Goal: Task Accomplishment & Management: Manage account settings

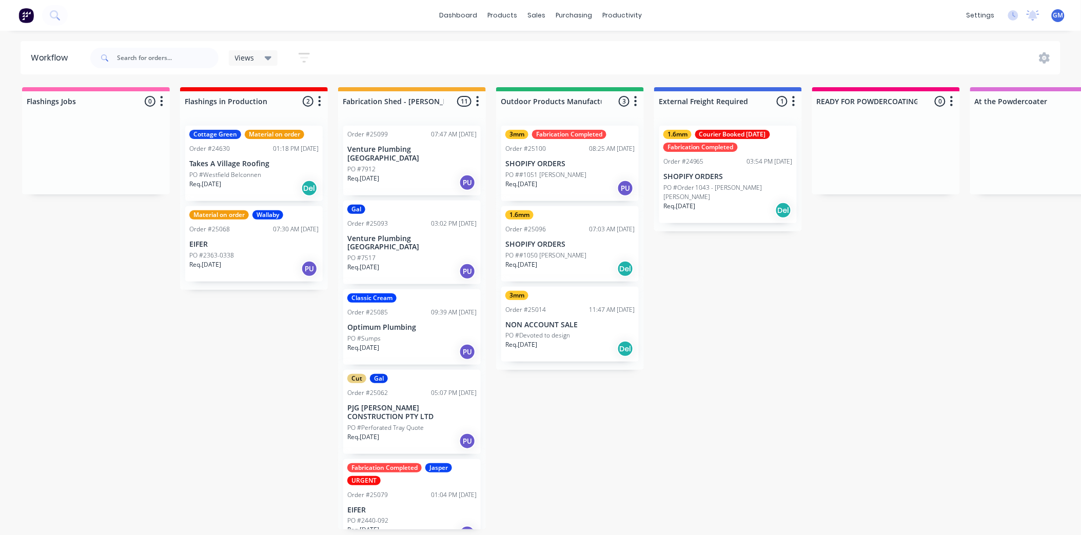
click at [568, 342] on div "Req. [DATE] Del" at bounding box center [569, 348] width 129 height 17
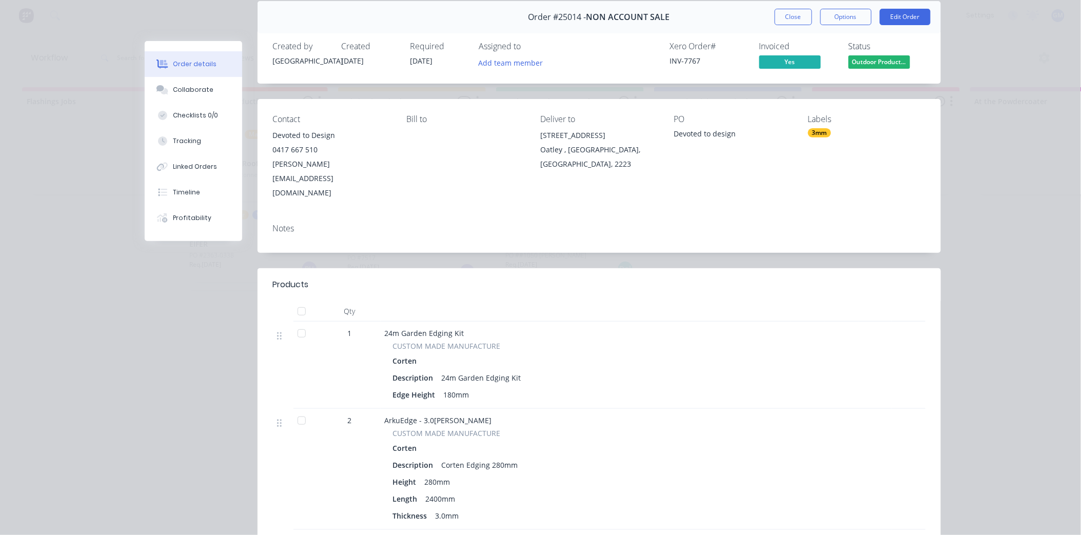
scroll to position [57, 0]
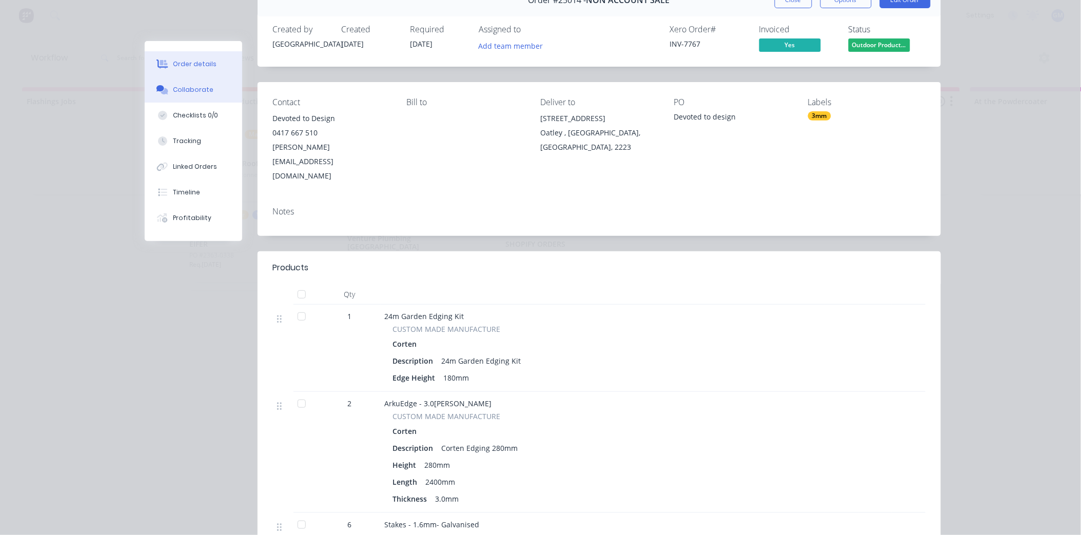
click at [196, 80] on button "Collaborate" at bounding box center [193, 90] width 97 height 26
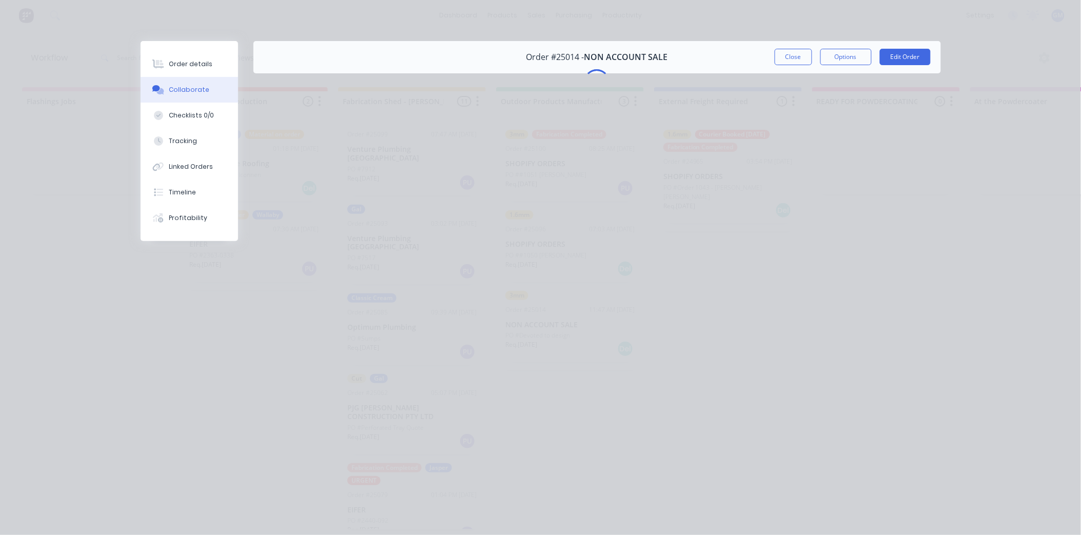
scroll to position [0, 0]
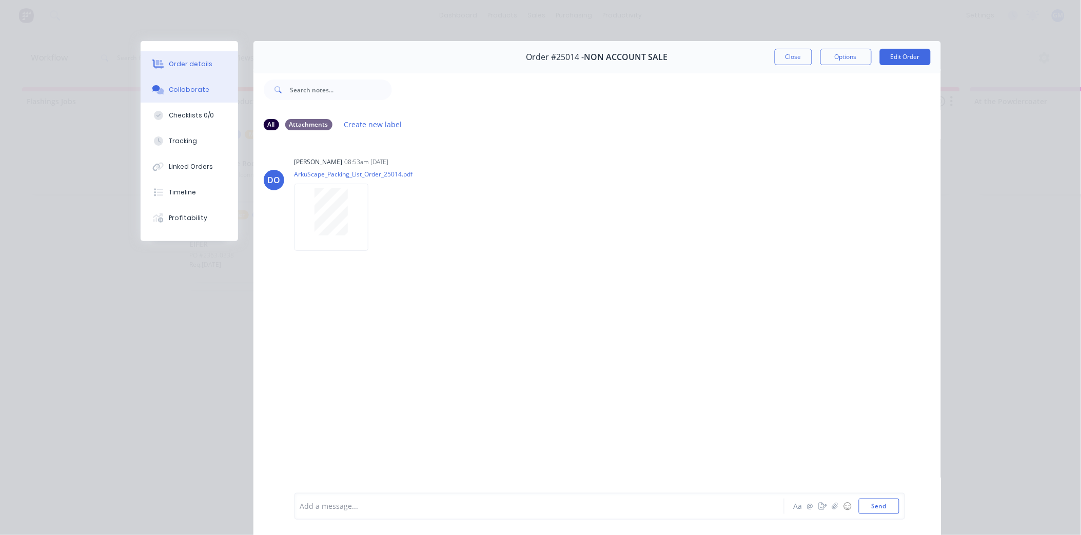
click at [172, 62] on div "Order details" at bounding box center [191, 63] width 44 height 9
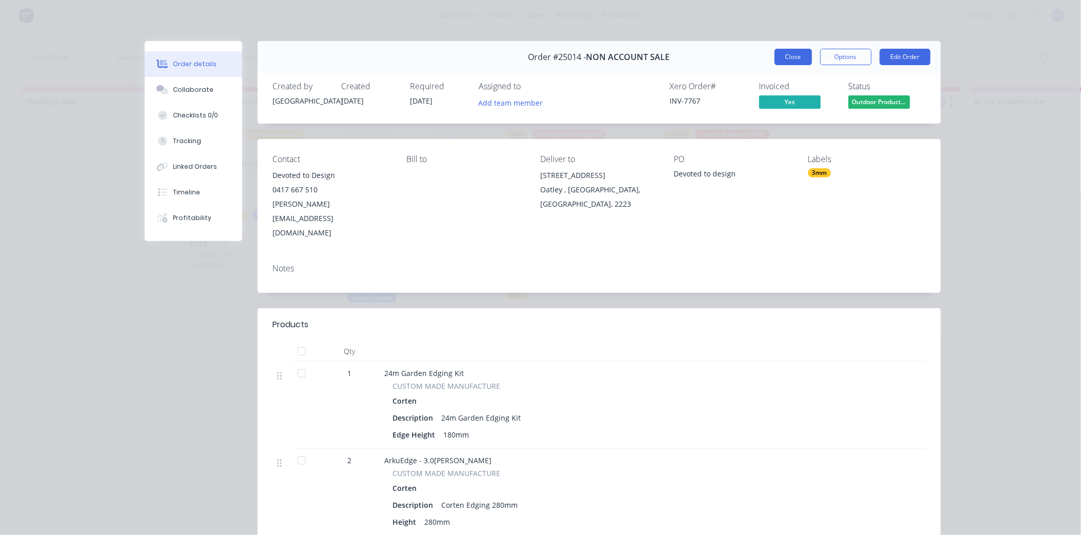
click at [793, 54] on button "Close" at bounding box center [792, 57] width 37 height 16
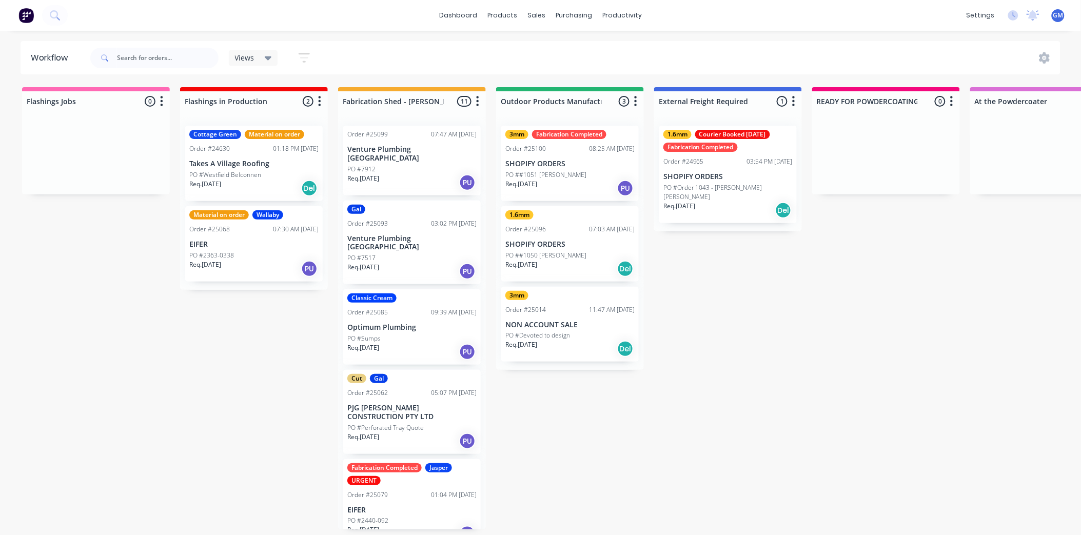
click at [582, 251] on div "PO ##1050 [PERSON_NAME]" at bounding box center [569, 255] width 129 height 9
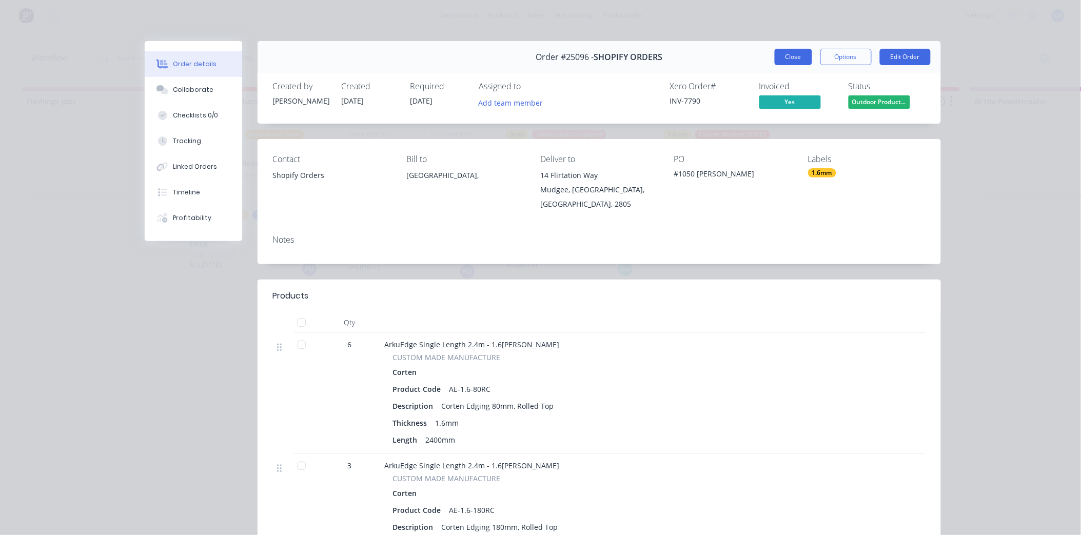
click at [780, 50] on button "Close" at bounding box center [792, 57] width 37 height 16
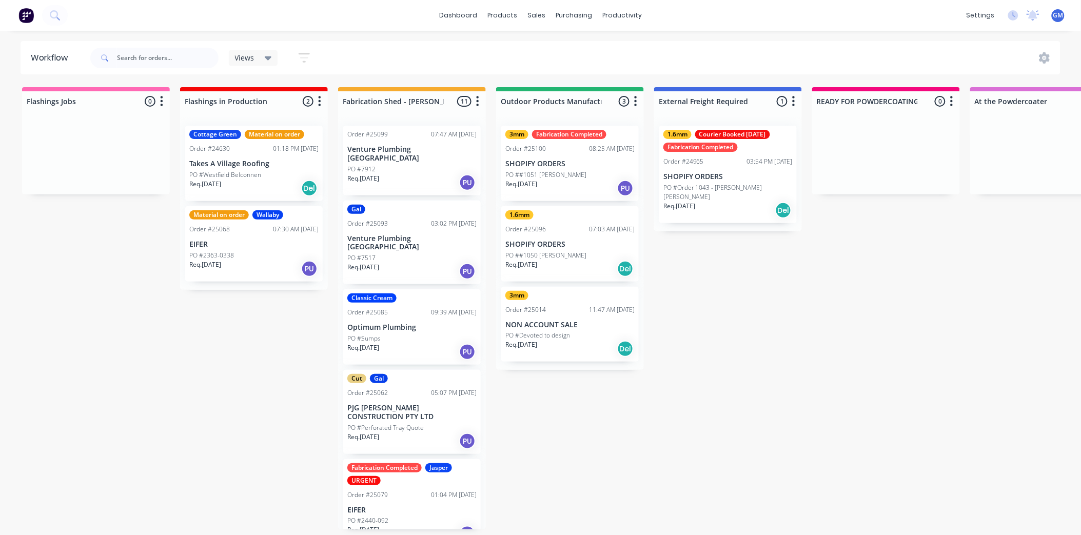
click at [592, 334] on div "PO #Devoted to design" at bounding box center [569, 335] width 129 height 9
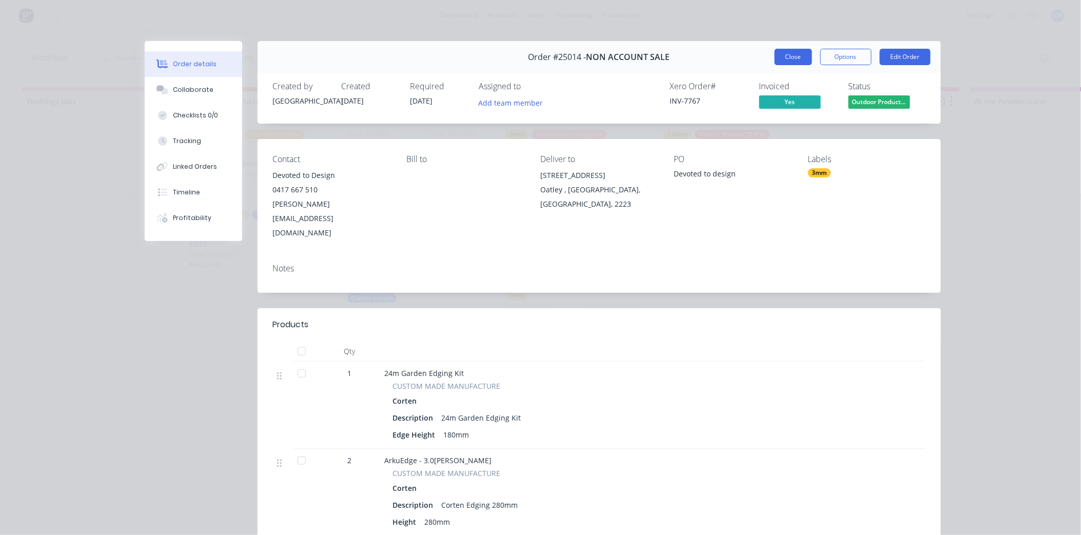
click at [803, 60] on button "Close" at bounding box center [792, 57] width 37 height 16
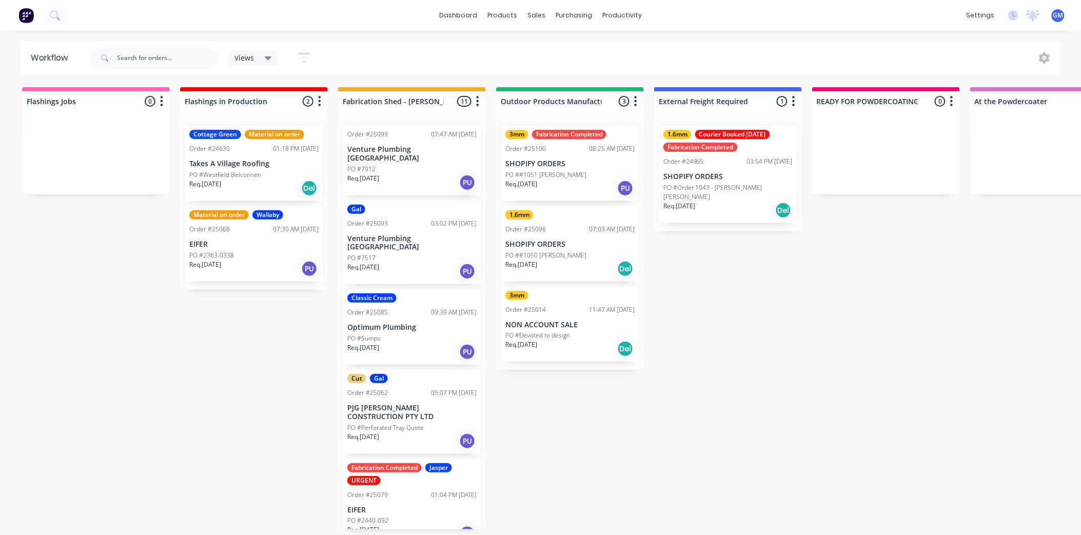
click at [566, 173] on p "PO ##1051 [PERSON_NAME]" at bounding box center [545, 174] width 81 height 9
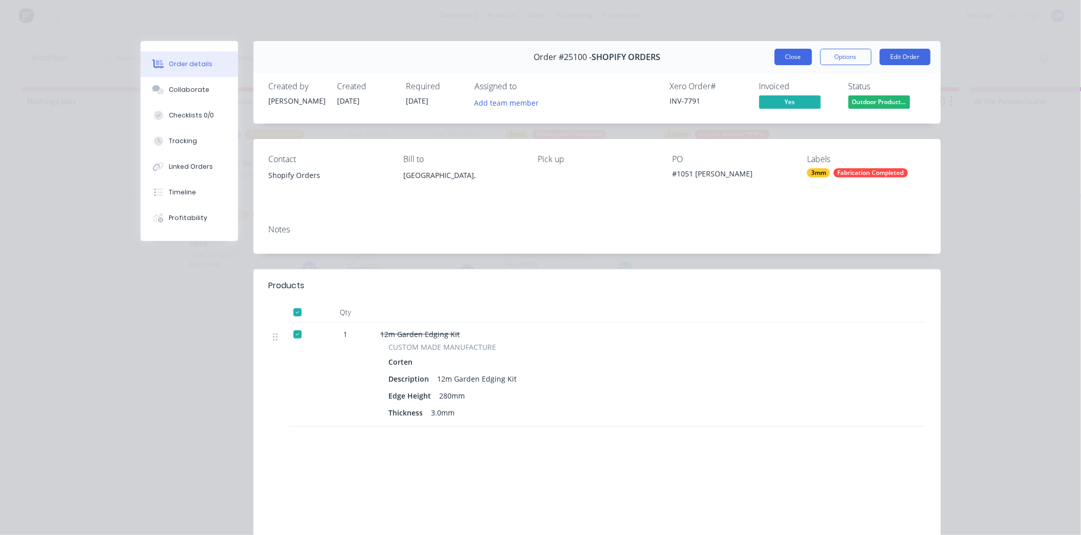
click at [791, 63] on button "Close" at bounding box center [792, 57] width 37 height 16
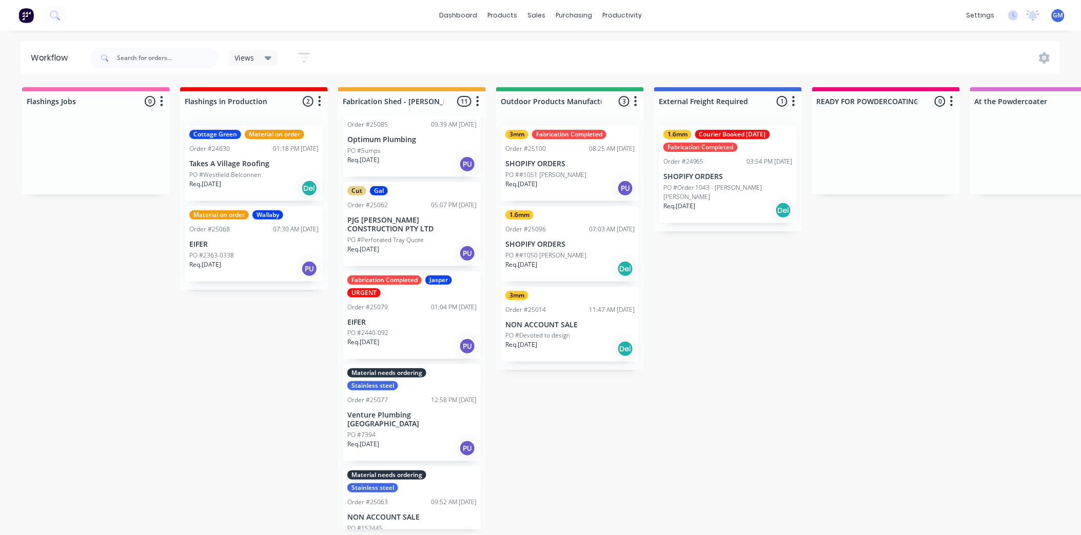
scroll to position [171, 0]
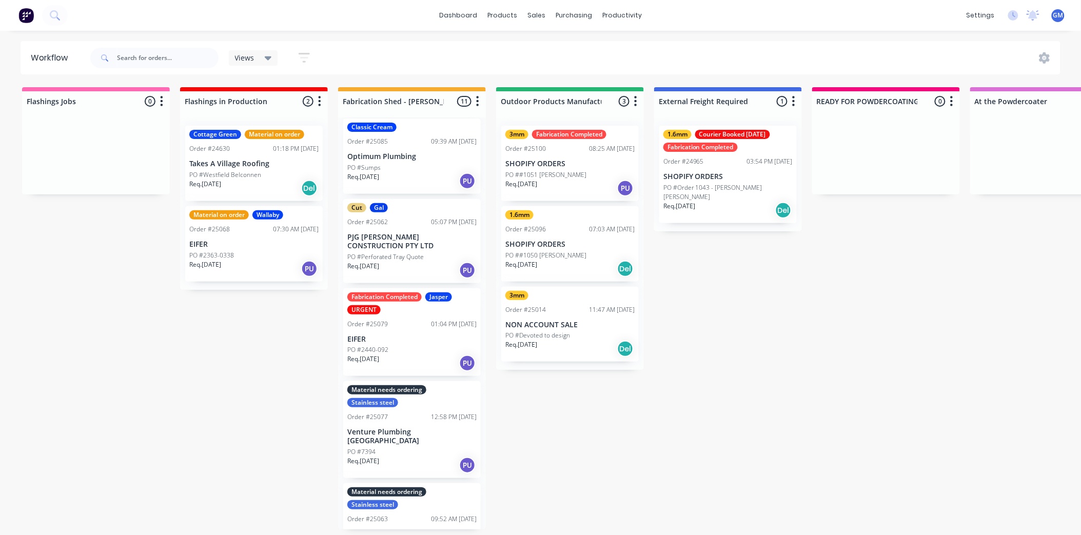
click at [434, 320] on div "01:04 PM [DATE]" at bounding box center [454, 324] width 46 height 9
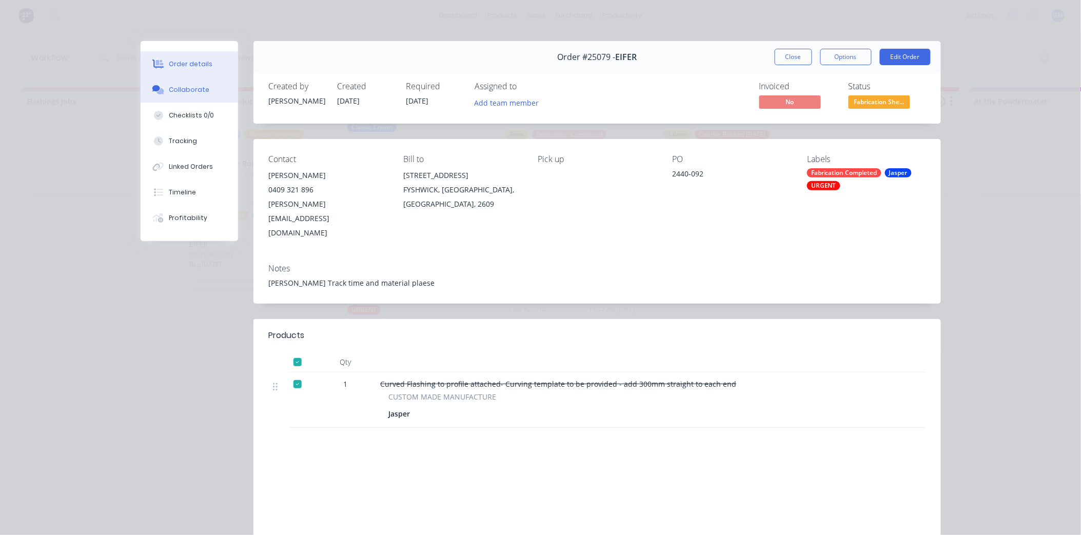
click at [168, 78] on button "Collaborate" at bounding box center [189, 90] width 97 height 26
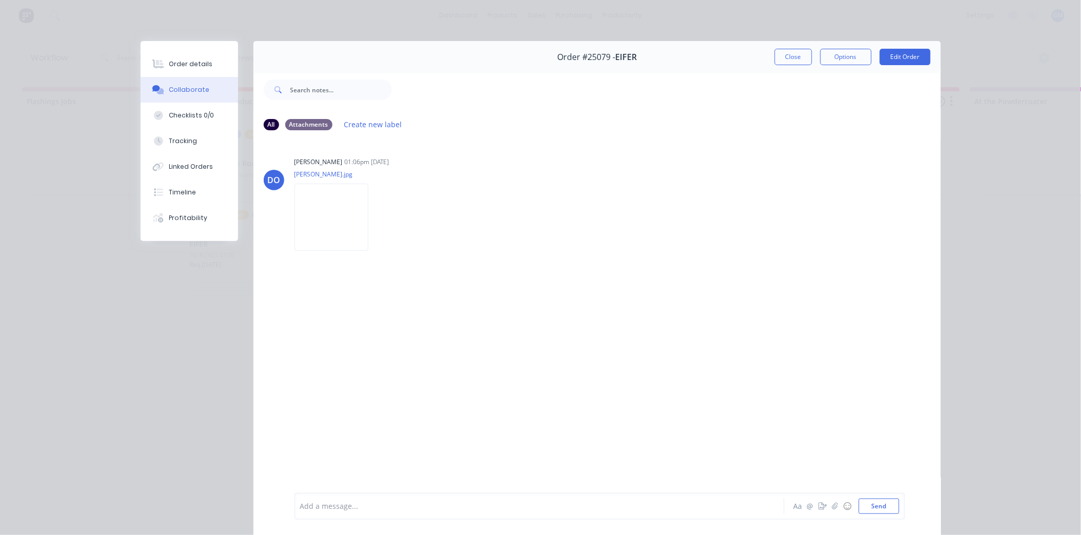
click at [426, 508] on div at bounding box center [525, 506] width 449 height 11
click at [493, 508] on div "Jasper sheet 3500x1200, jasper sheet 4100x200, 1,lt" at bounding box center [525, 506] width 449 height 11
click at [796, 56] on button "Close" at bounding box center [792, 57] width 37 height 16
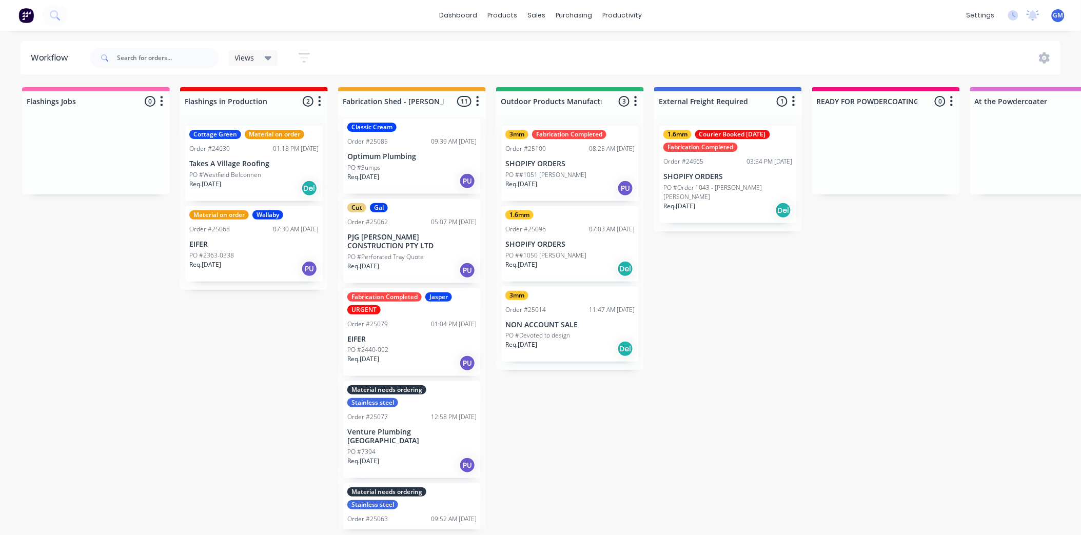
click at [422, 335] on p "EIFER" at bounding box center [411, 339] width 129 height 9
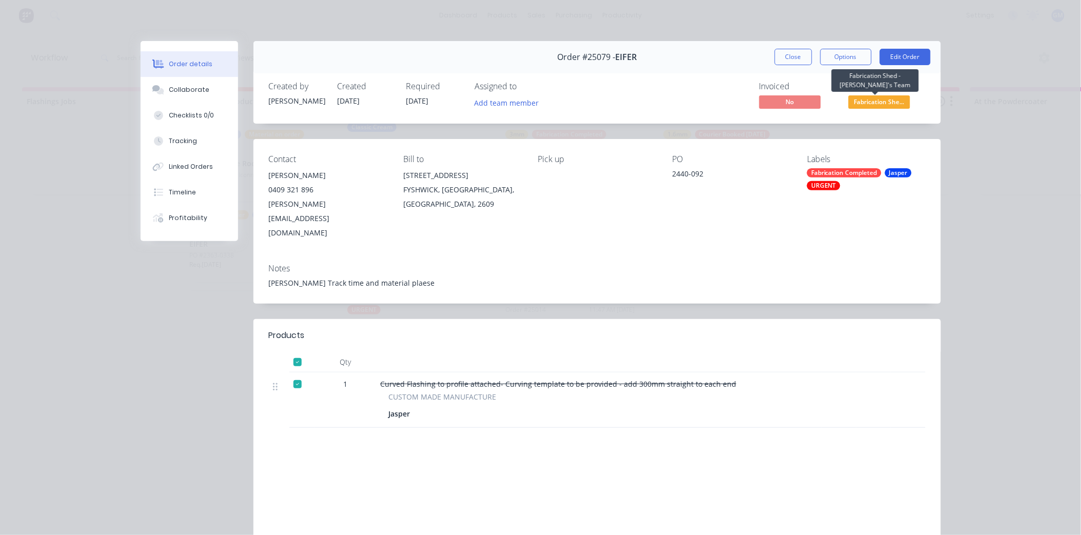
click at [877, 104] on span "Fabrication She..." at bounding box center [879, 101] width 62 height 13
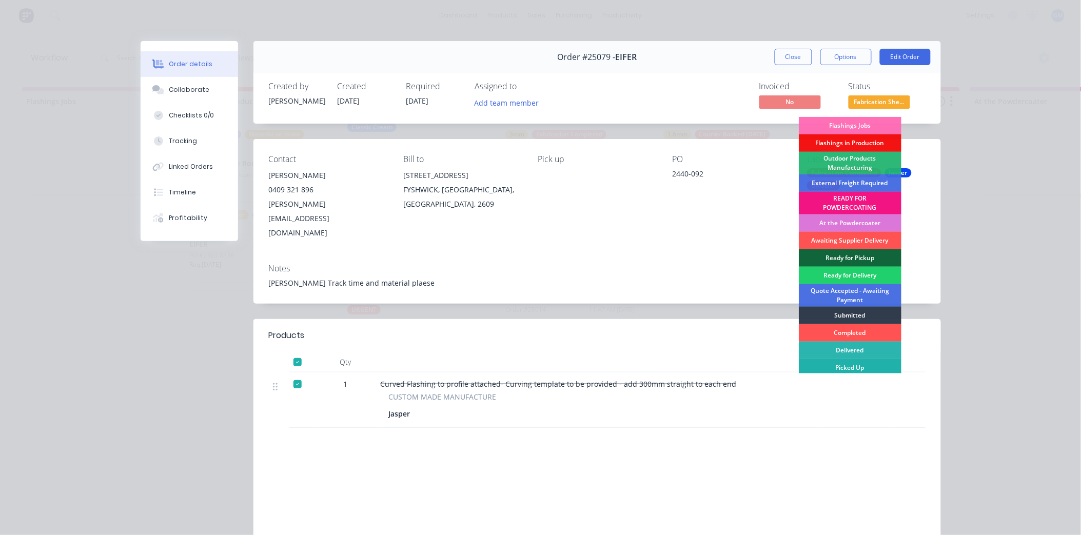
click at [857, 365] on div "Picked Up" at bounding box center [850, 367] width 103 height 17
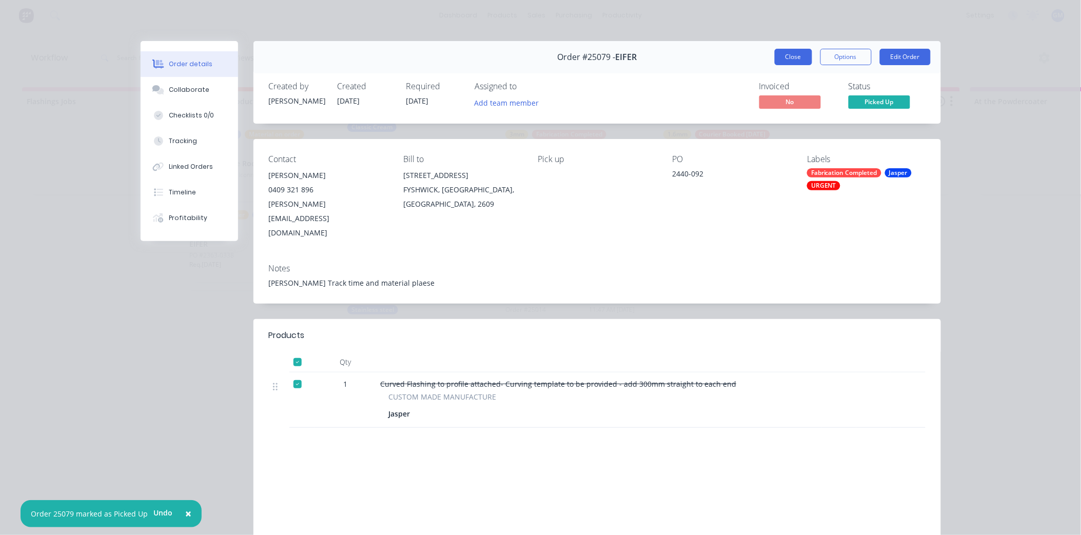
click at [797, 58] on button "Close" at bounding box center [792, 57] width 37 height 16
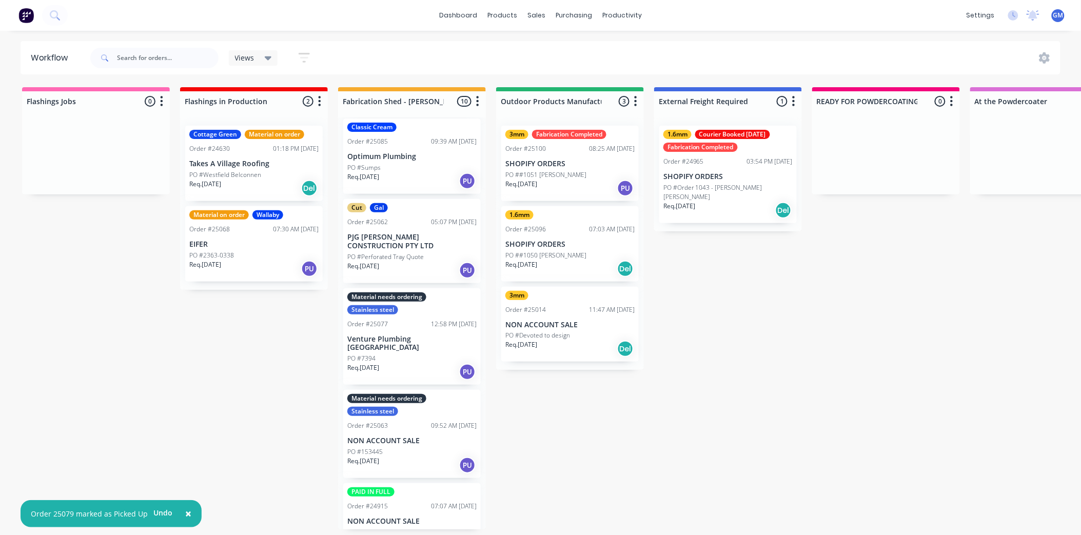
click at [564, 161] on p "SHOPIFY ORDERS" at bounding box center [569, 163] width 129 height 9
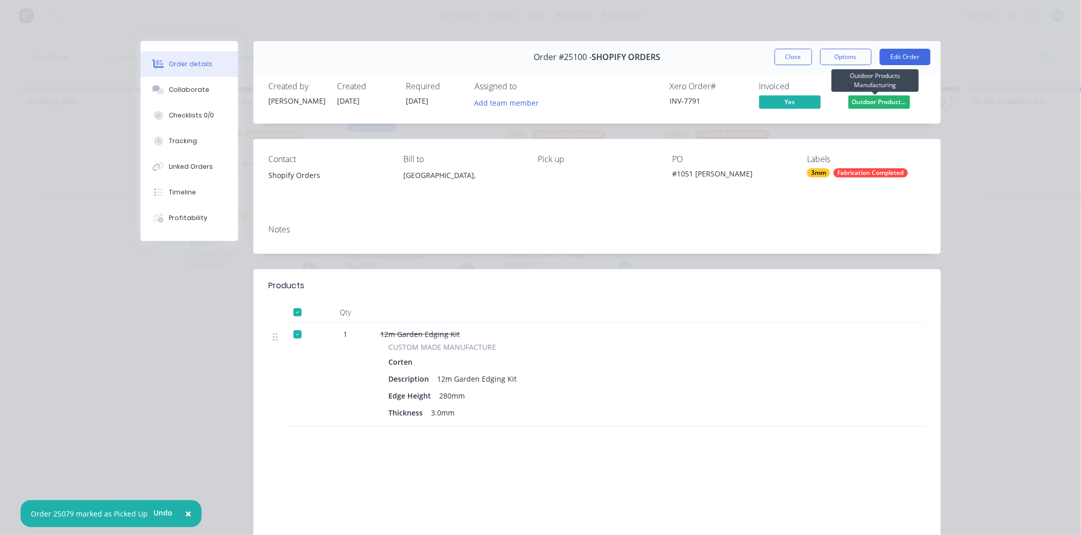
click at [859, 100] on span "Outdoor Product..." at bounding box center [879, 101] width 62 height 13
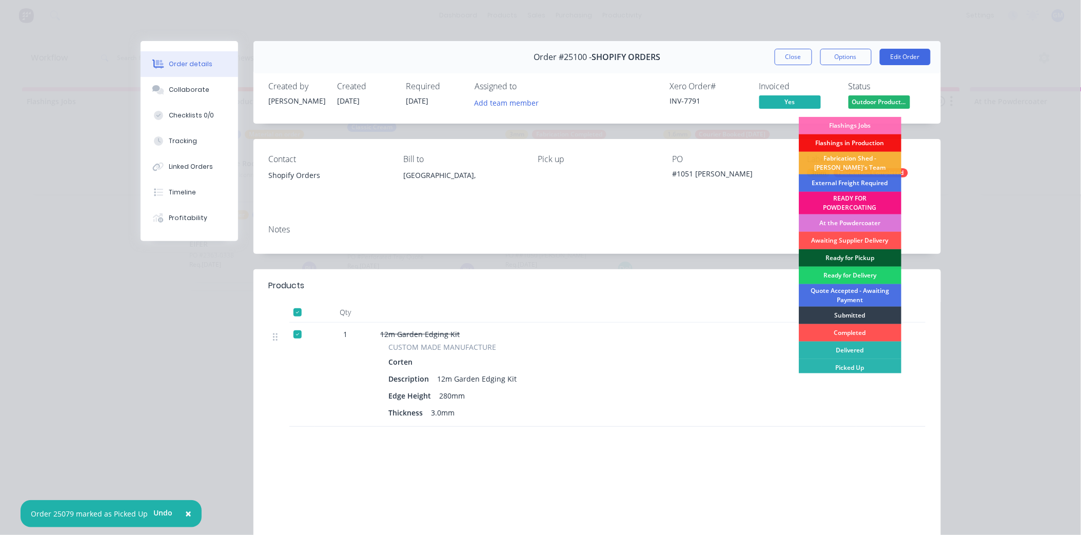
click at [848, 254] on div "Ready for Pickup" at bounding box center [850, 257] width 103 height 17
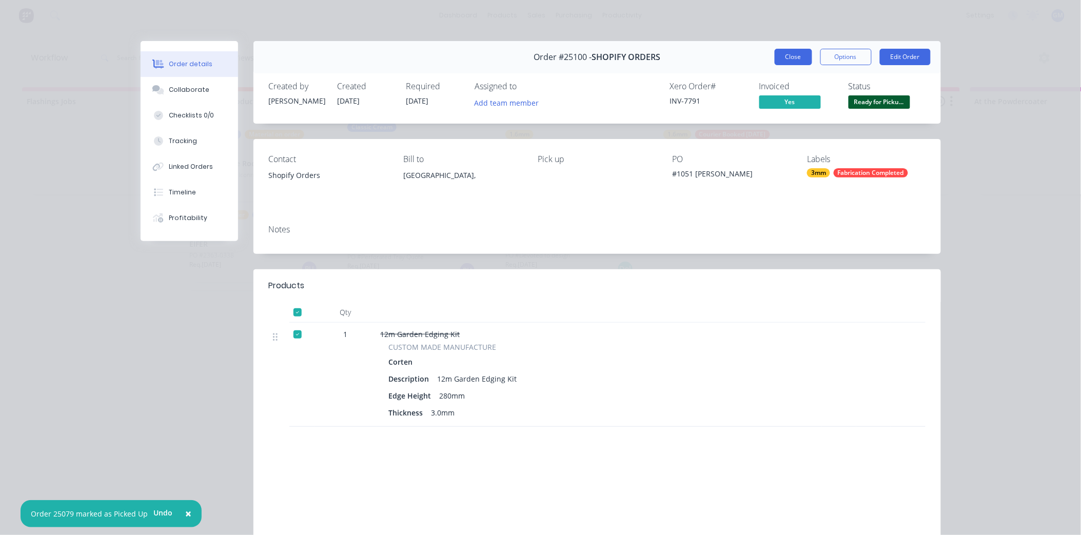
click at [791, 54] on button "Close" at bounding box center [792, 57] width 37 height 16
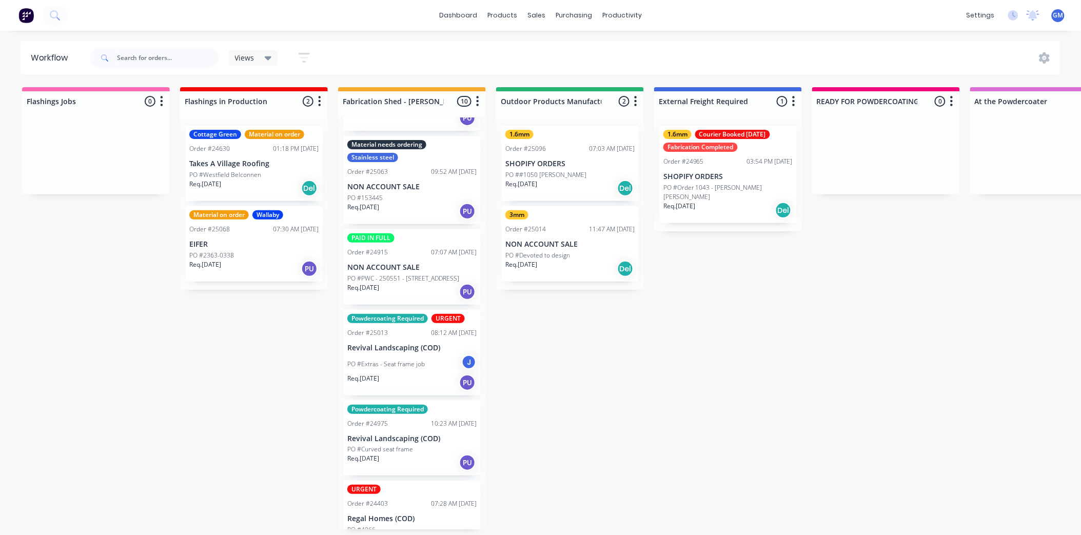
scroll to position [311, 0]
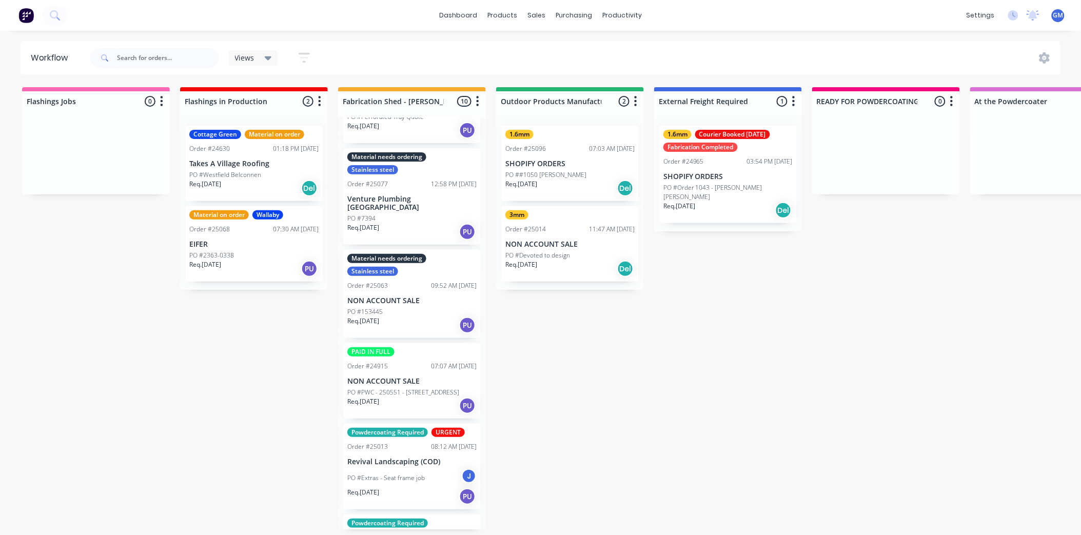
click at [411, 361] on div "PAID IN FULL Order #24915 07:07 AM [DATE] NON ACCOUNT SALE PO #PWC - 250551 - […" at bounding box center [411, 380] width 137 height 75
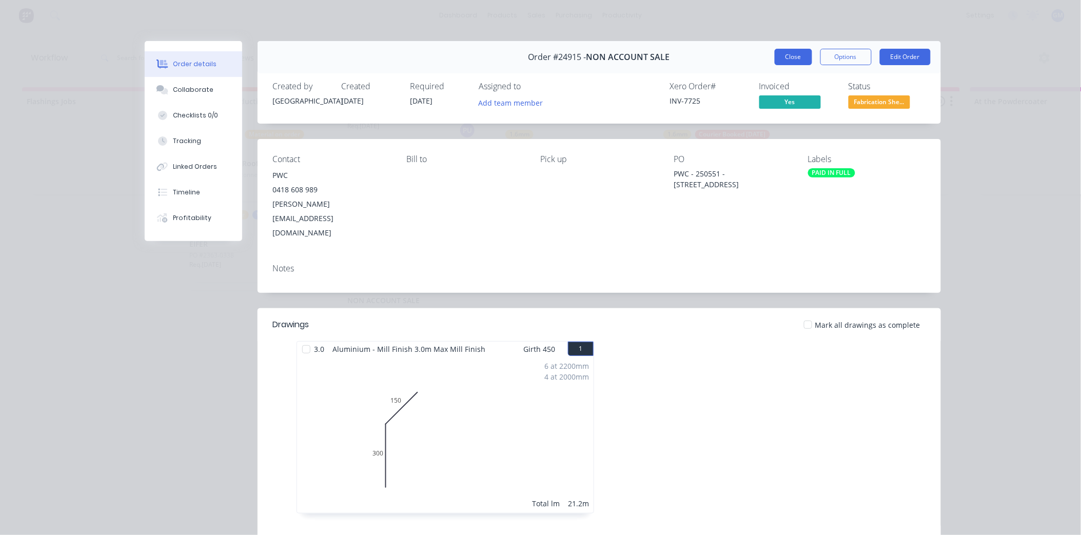
click at [793, 58] on button "Close" at bounding box center [792, 57] width 37 height 16
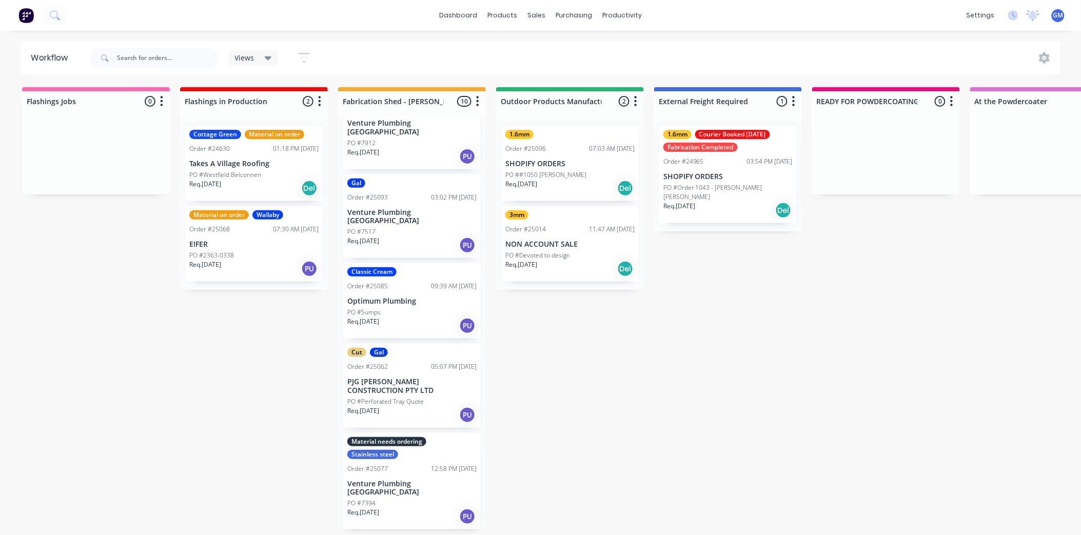
scroll to position [0, 0]
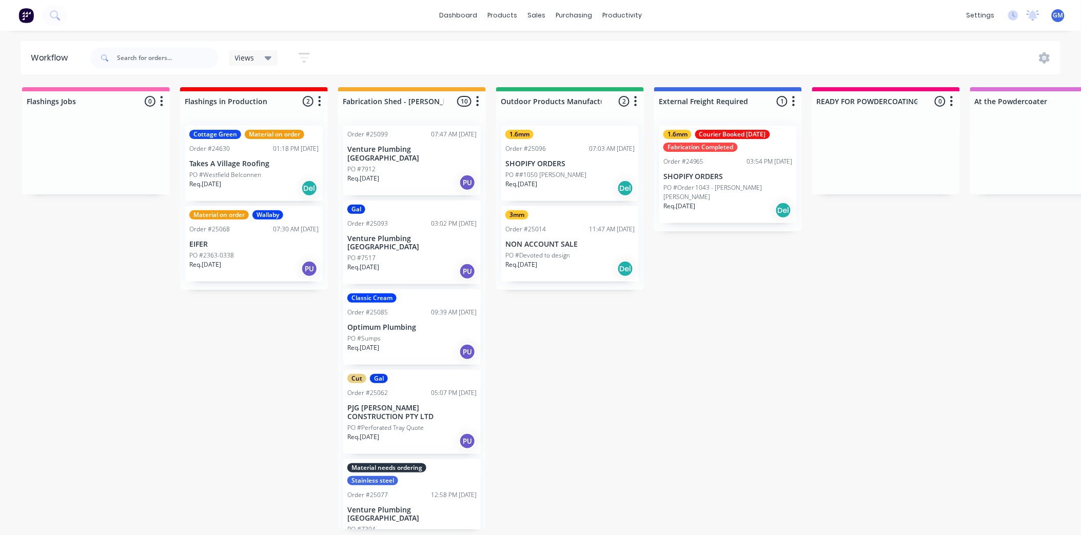
click at [429, 165] on div "PO #7912" at bounding box center [411, 169] width 129 height 9
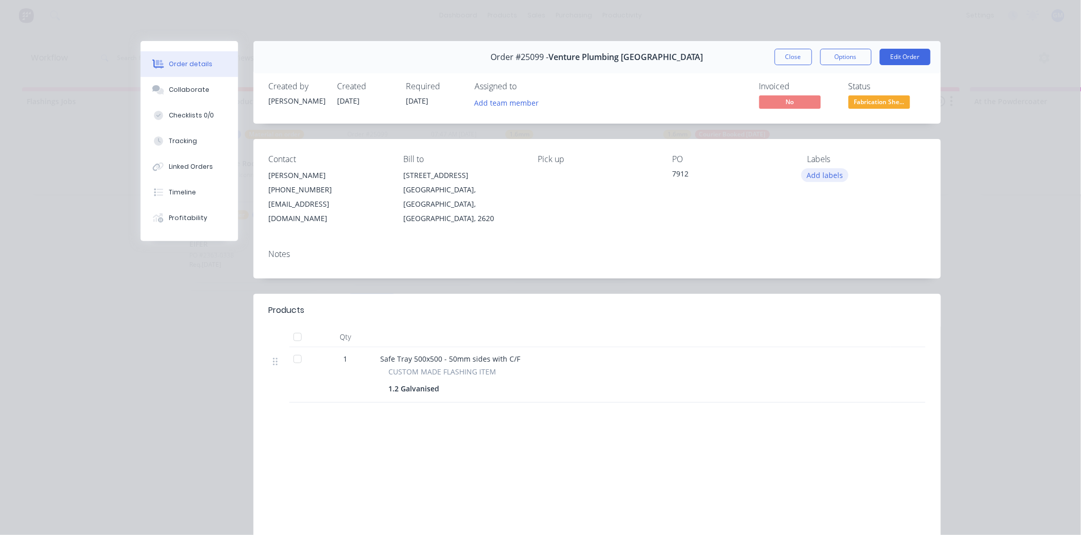
click at [822, 175] on button "Add labels" at bounding box center [824, 175] width 47 height 14
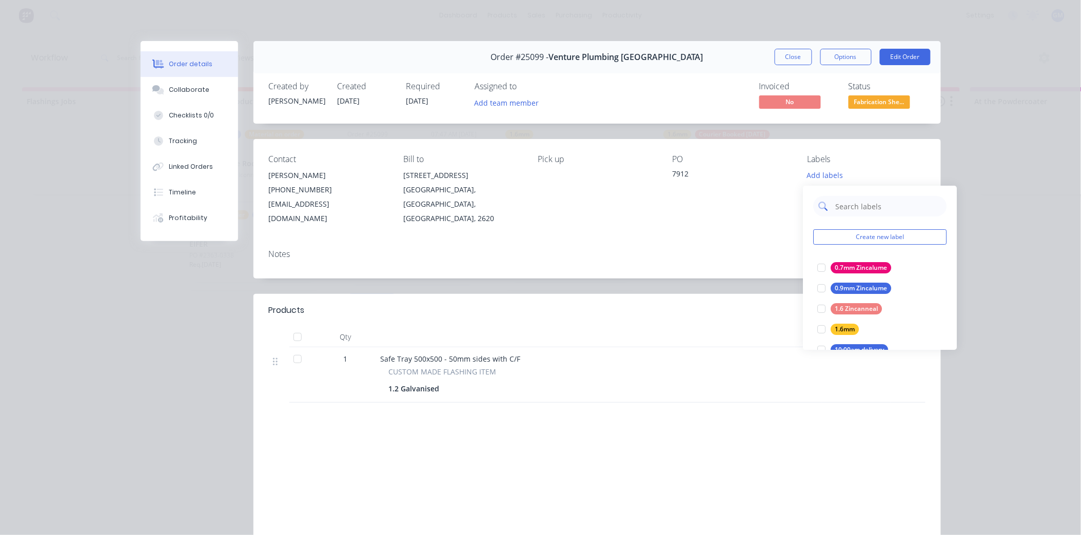
click at [852, 206] on input "text" at bounding box center [887, 206] width 107 height 21
click at [838, 201] on input "text" at bounding box center [887, 206] width 107 height 21
type input "gal"
click at [817, 269] on div at bounding box center [821, 267] width 21 height 21
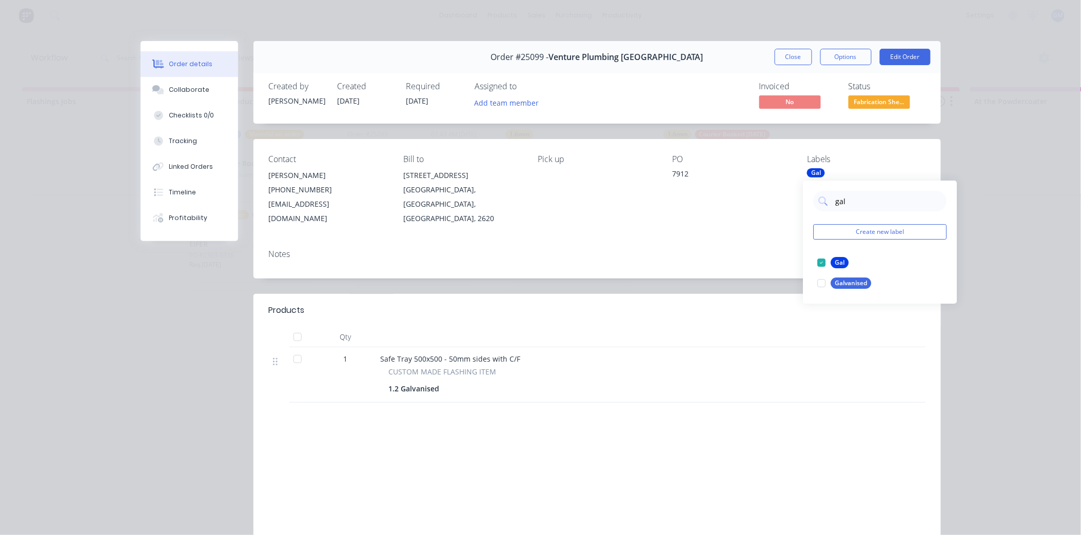
drag, startPoint x: 694, startPoint y: 250, endPoint x: 805, endPoint y: 125, distance: 167.1
click at [696, 249] on div "Notes" at bounding box center [596, 259] width 687 height 37
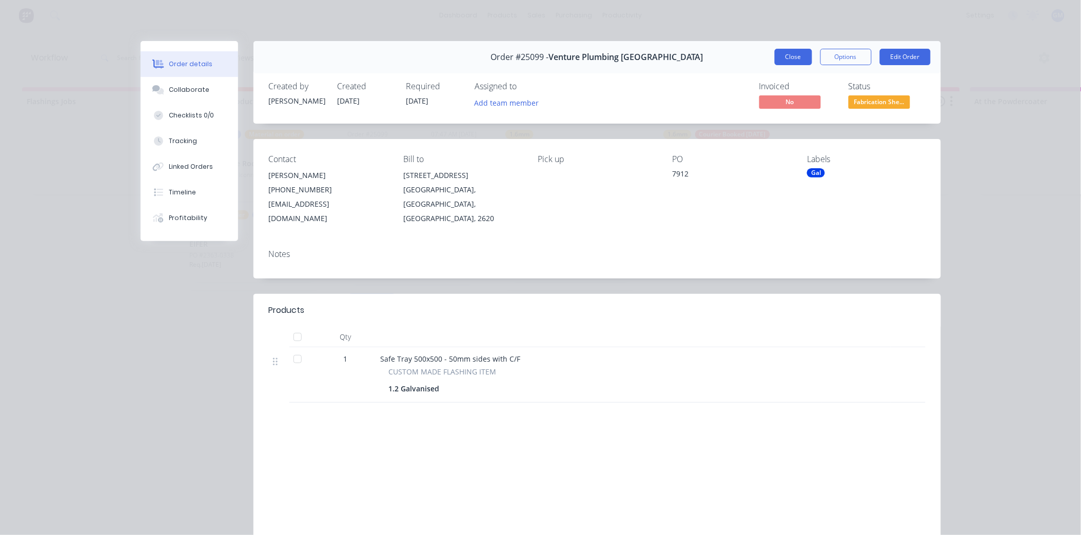
click at [788, 49] on button "Close" at bounding box center [792, 57] width 37 height 16
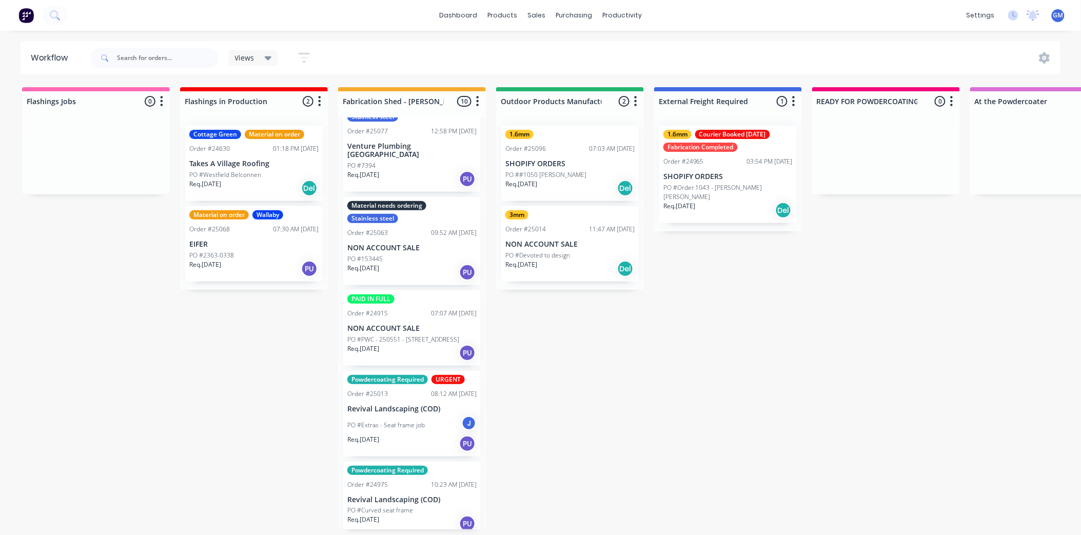
scroll to position [325, 0]
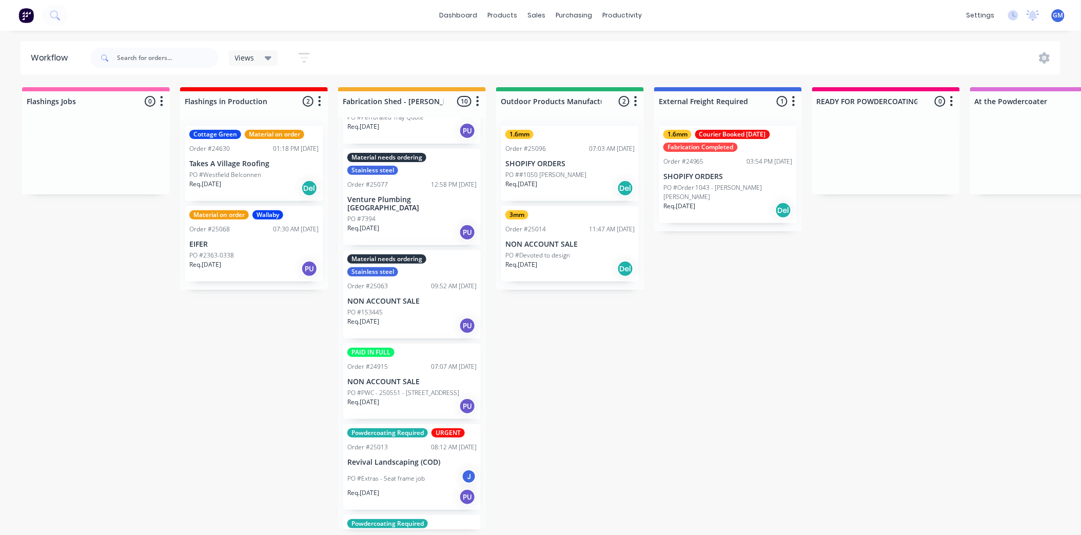
click at [436, 345] on div "PAID IN FULL Order #24915 07:07 AM [DATE] NON ACCOUNT SALE PO #PWC - 250551 - […" at bounding box center [411, 381] width 137 height 75
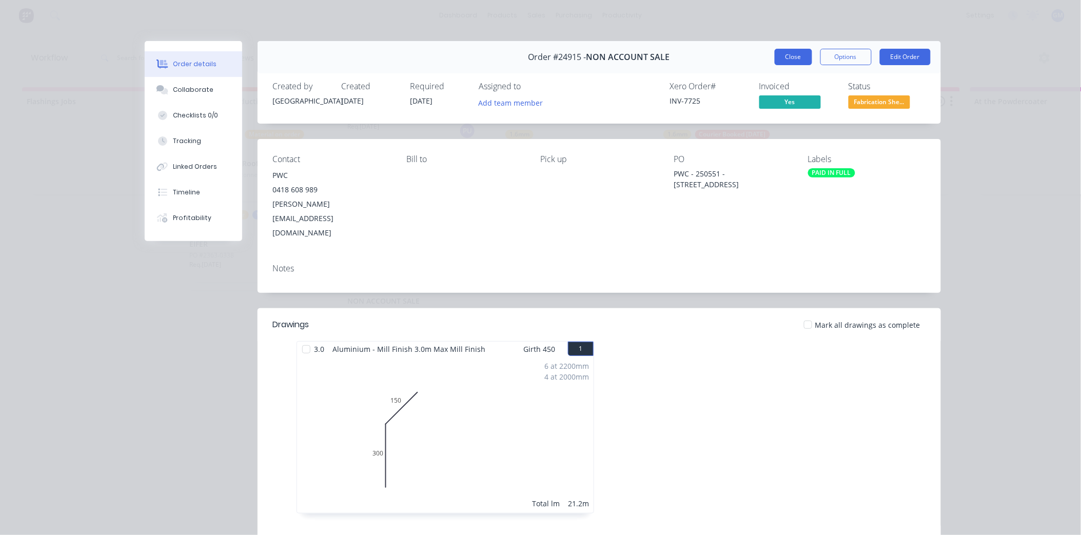
click at [799, 56] on button "Close" at bounding box center [792, 57] width 37 height 16
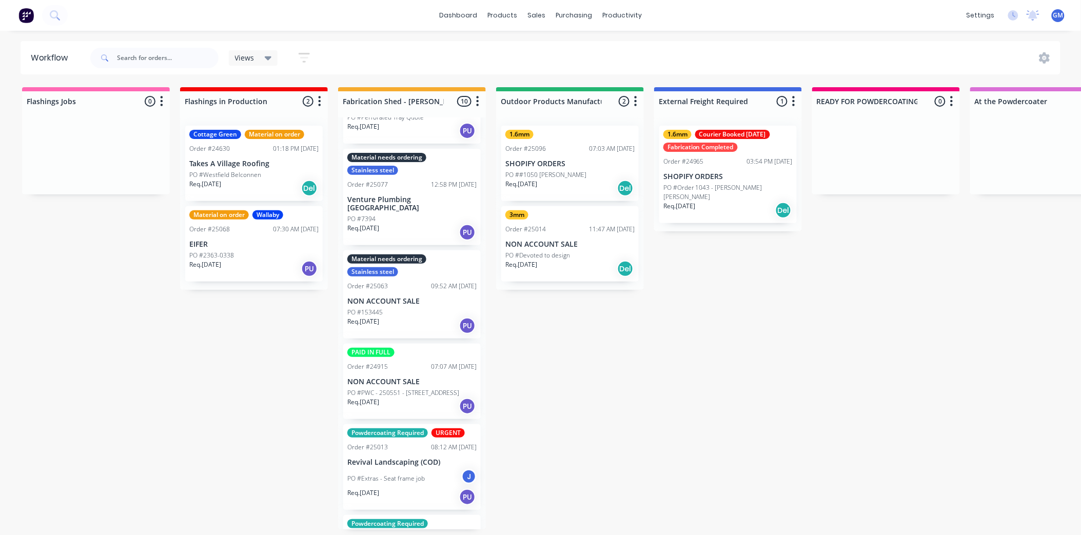
scroll to position [3, 94]
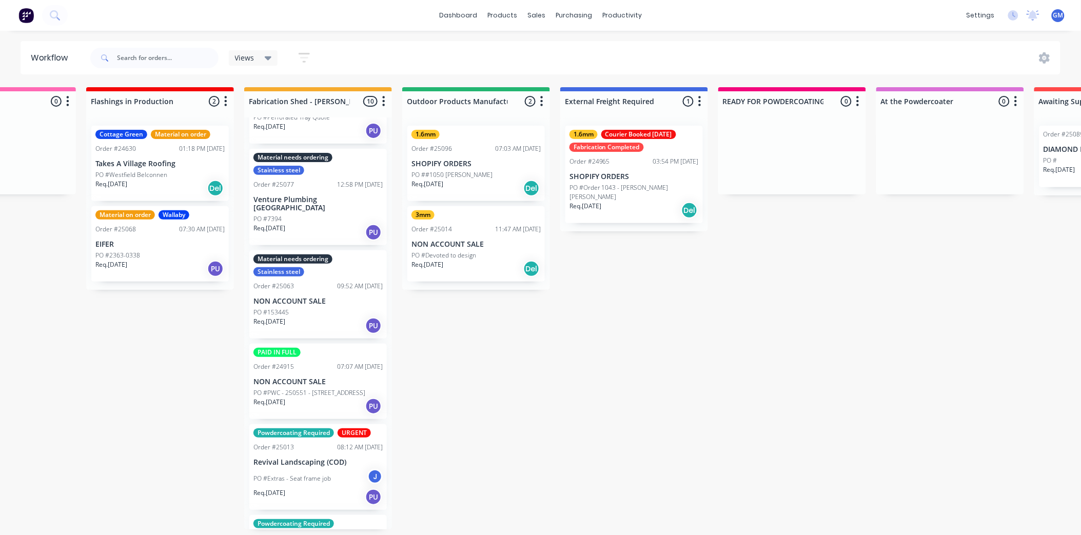
click at [314, 388] on p "PO #PWC - 250551 - [STREET_ADDRESS]" at bounding box center [309, 392] width 112 height 9
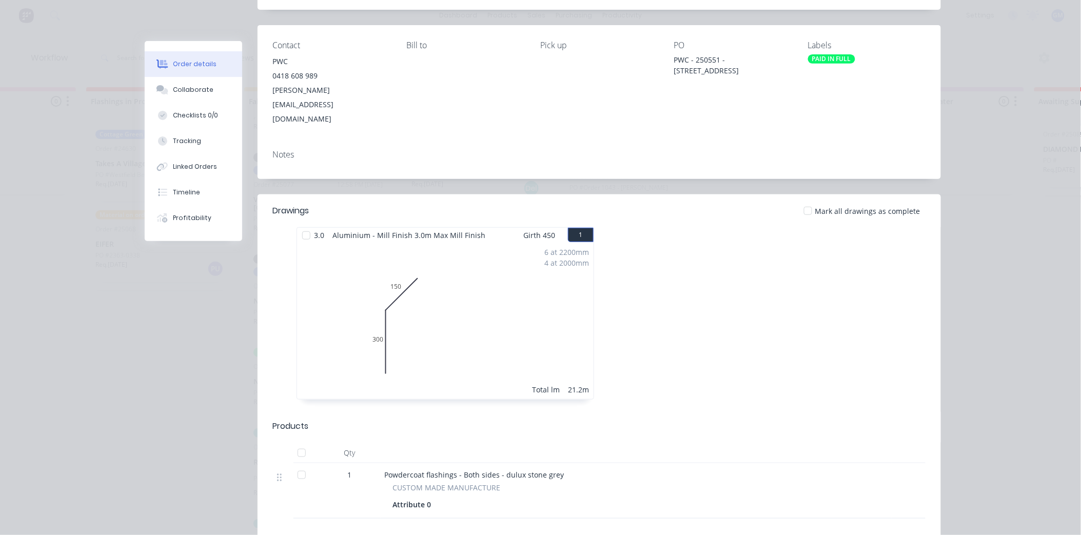
scroll to position [0, 0]
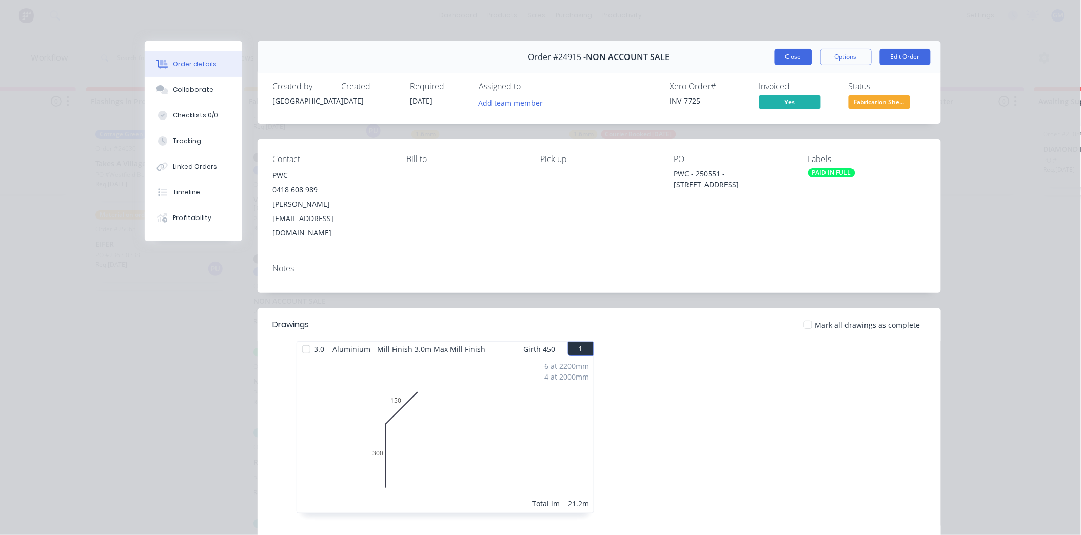
click at [781, 58] on button "Close" at bounding box center [792, 57] width 37 height 16
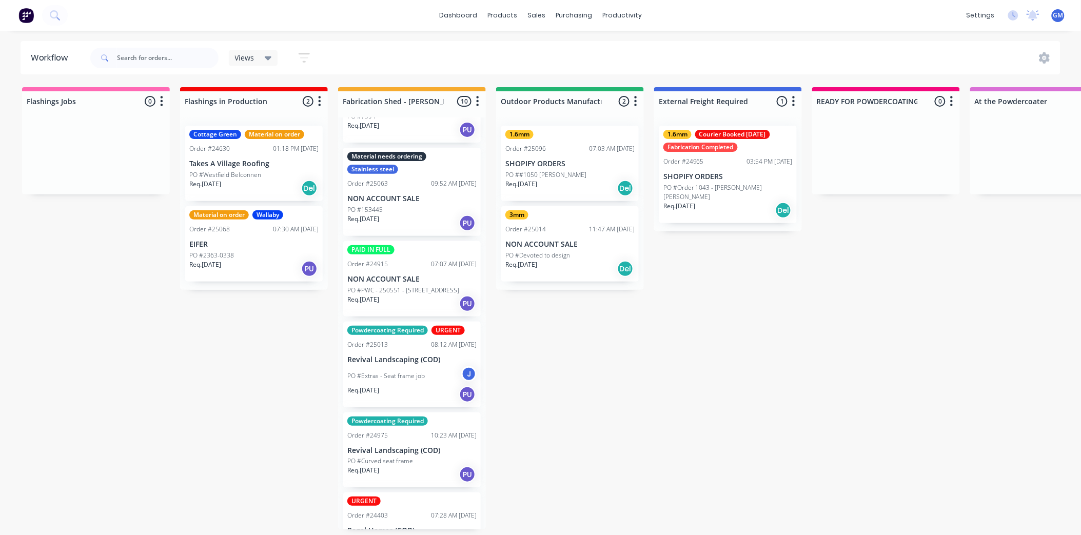
scroll to position [438, 0]
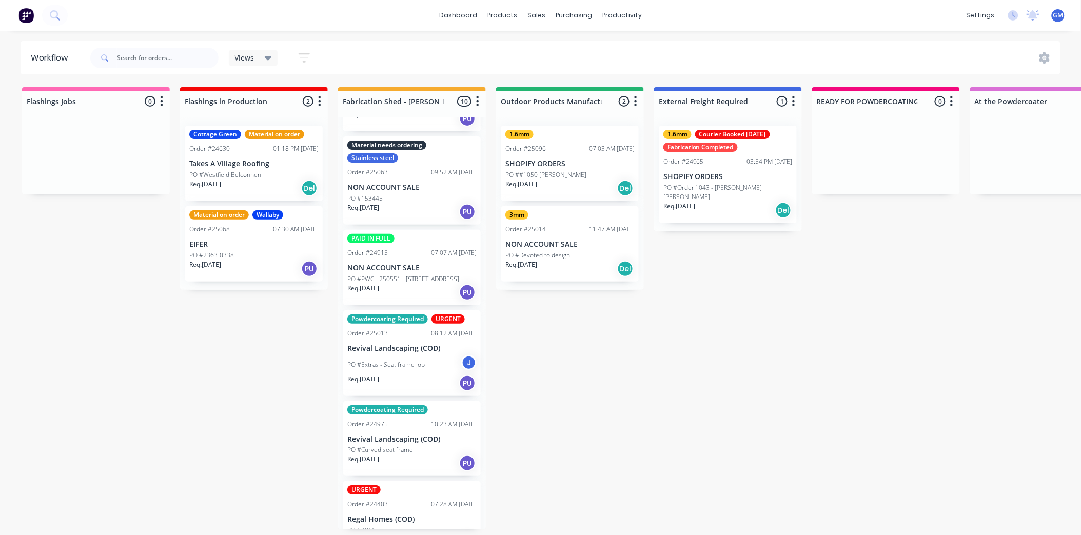
click at [408, 274] on p "PO #PWC - 250551 - [STREET_ADDRESS]" at bounding box center [403, 278] width 112 height 9
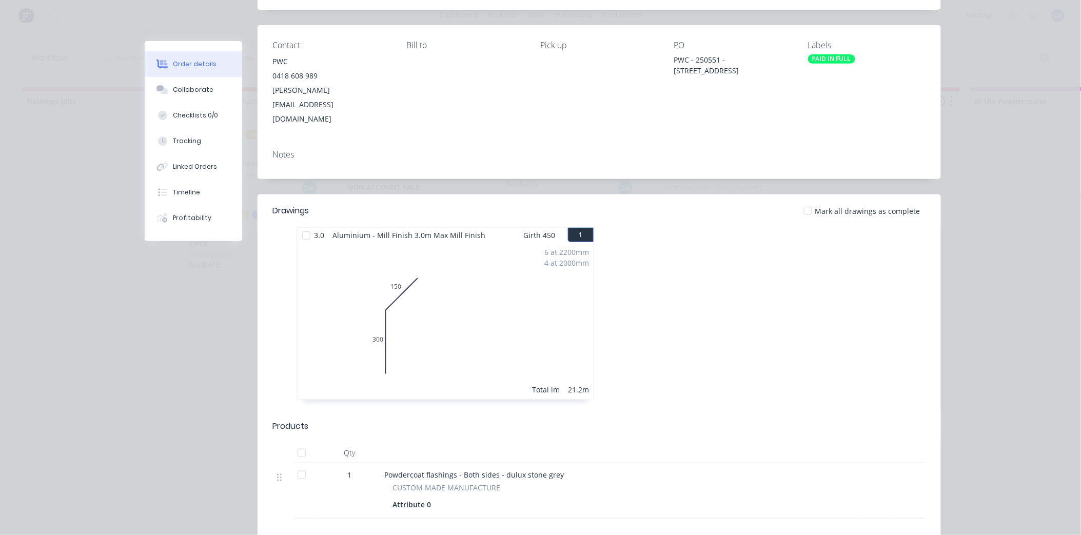
scroll to position [0, 0]
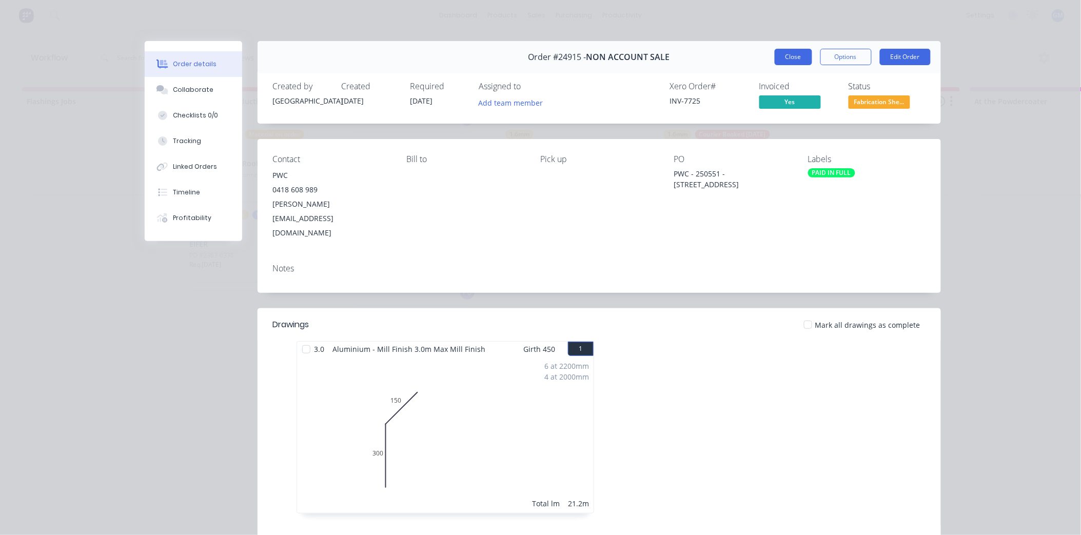
click at [788, 60] on button "Close" at bounding box center [792, 57] width 37 height 16
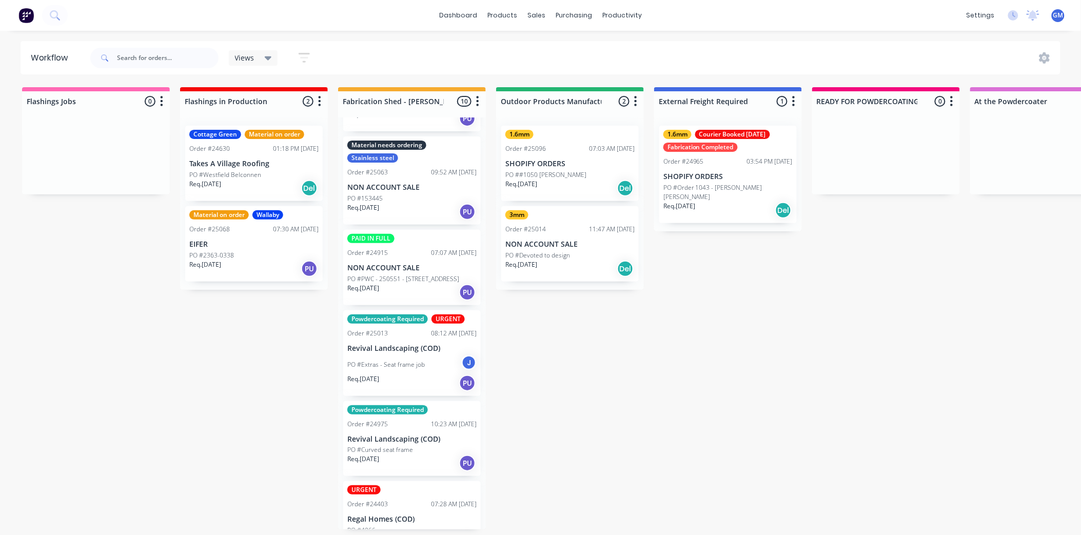
click at [552, 236] on div "3mm Order #25014 11:47 AM [DATE] NON ACCOUNT SALE PO #Devoted to design Req. [D…" at bounding box center [569, 243] width 137 height 75
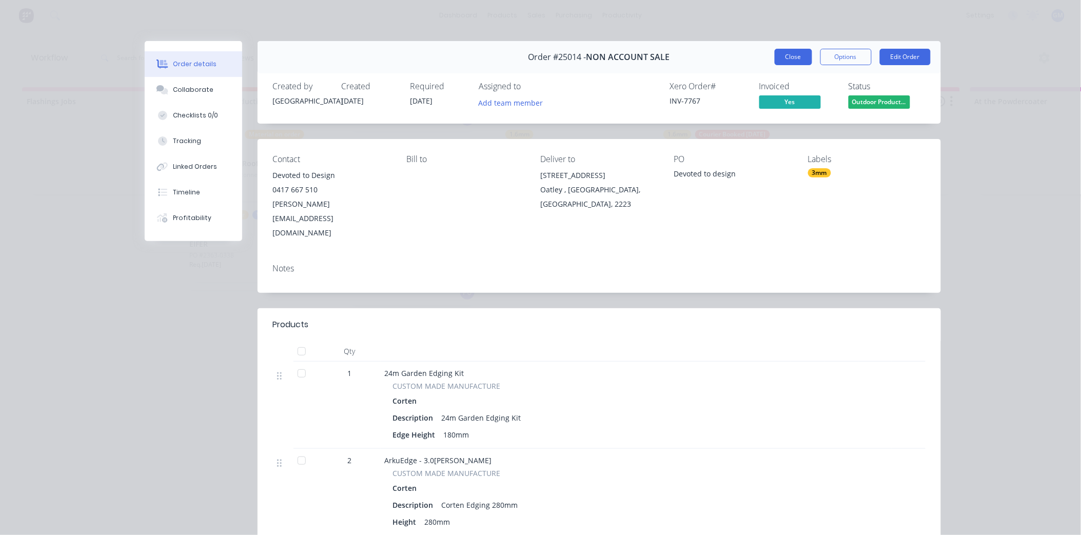
click at [777, 52] on button "Close" at bounding box center [792, 57] width 37 height 16
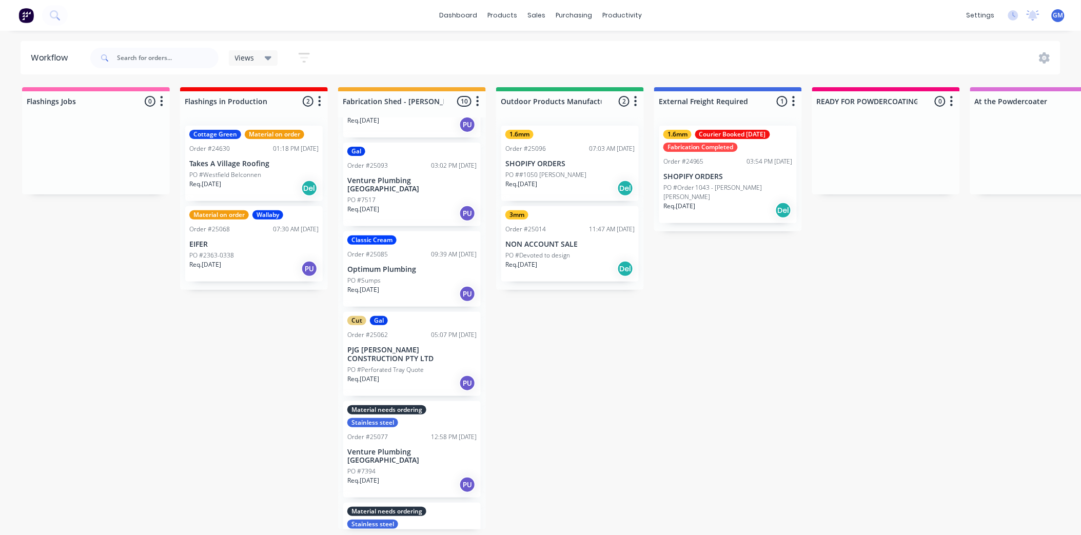
scroll to position [171, 0]
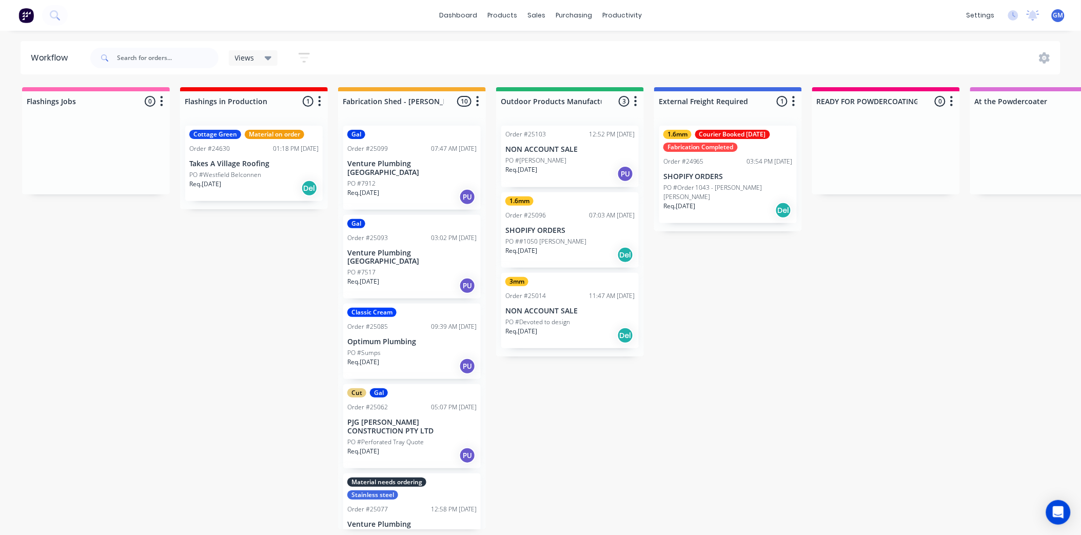
click at [578, 154] on div "Order #25103 12:52 PM 01/10/25 NON ACCOUNT SALE PO #Nathan Fowler Req. 01/10/25…" at bounding box center [569, 157] width 137 height 62
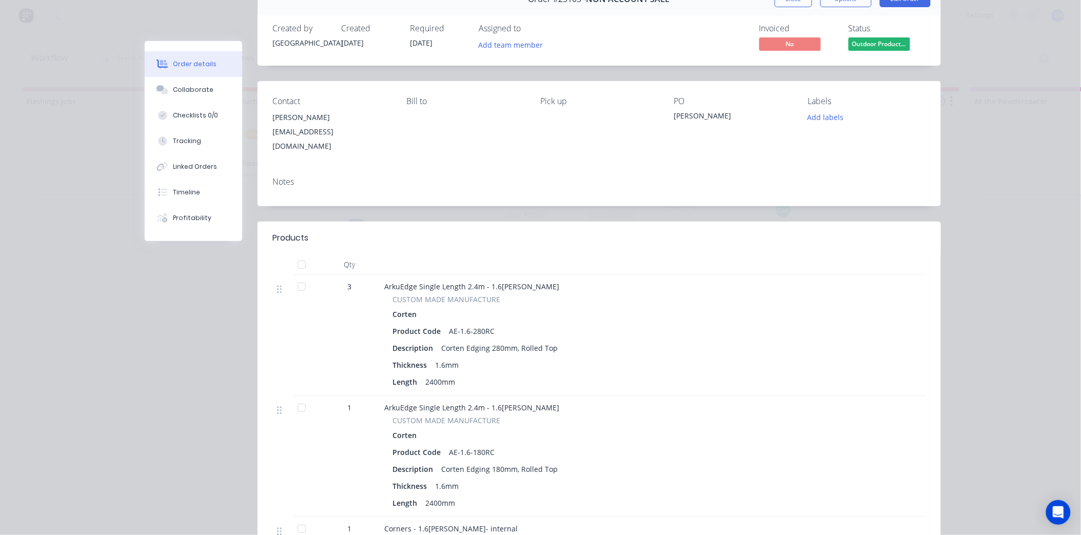
scroll to position [57, 0]
click at [824, 118] on button "Add labels" at bounding box center [825, 118] width 47 height 14
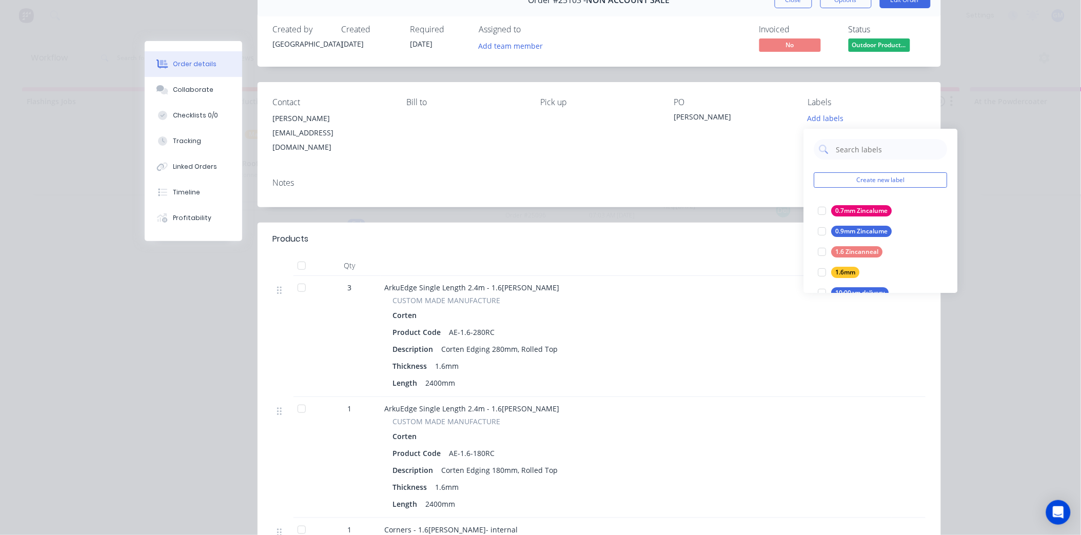
drag, startPoint x: 821, startPoint y: 271, endPoint x: 732, endPoint y: 233, distance: 96.5
click at [821, 272] on div at bounding box center [822, 272] width 21 height 21
click at [596, 152] on div "Contact Nathan Fowler nath.rhys@gmail.com Bill to Pick up PO Nathan Fowler Labe…" at bounding box center [598, 126] width 683 height 88
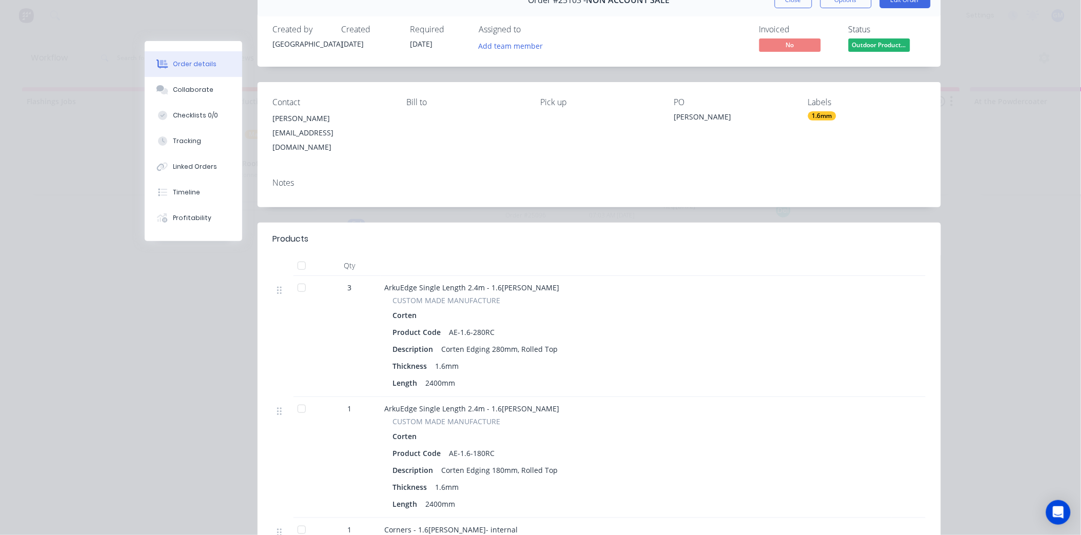
scroll to position [0, 0]
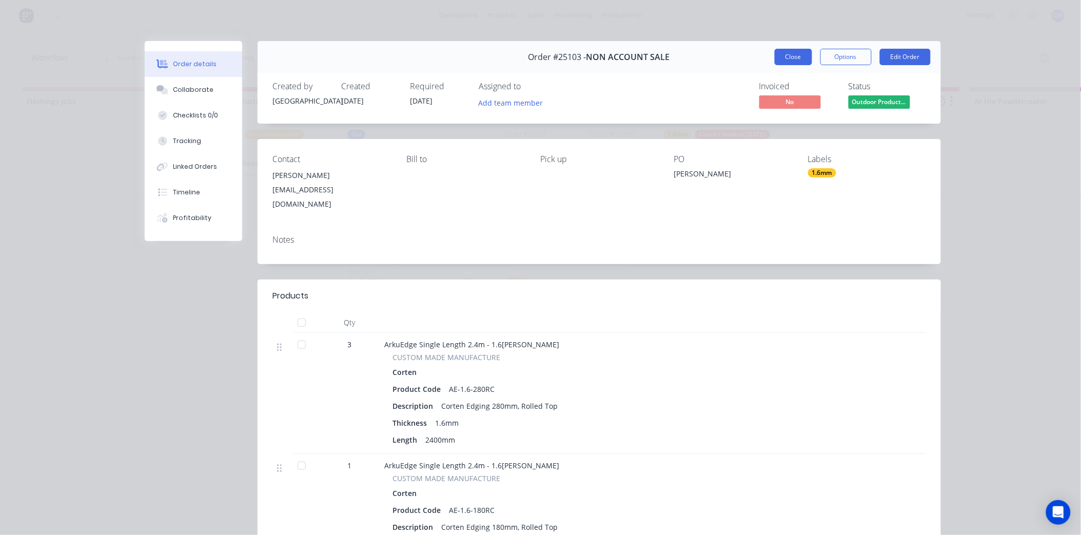
click at [791, 54] on button "Close" at bounding box center [792, 57] width 37 height 16
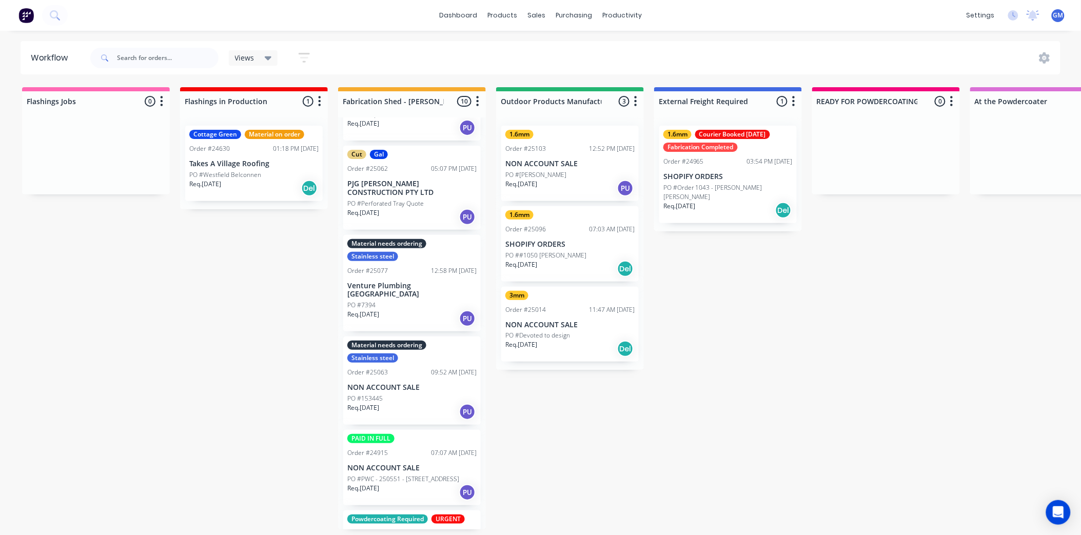
scroll to position [171, 0]
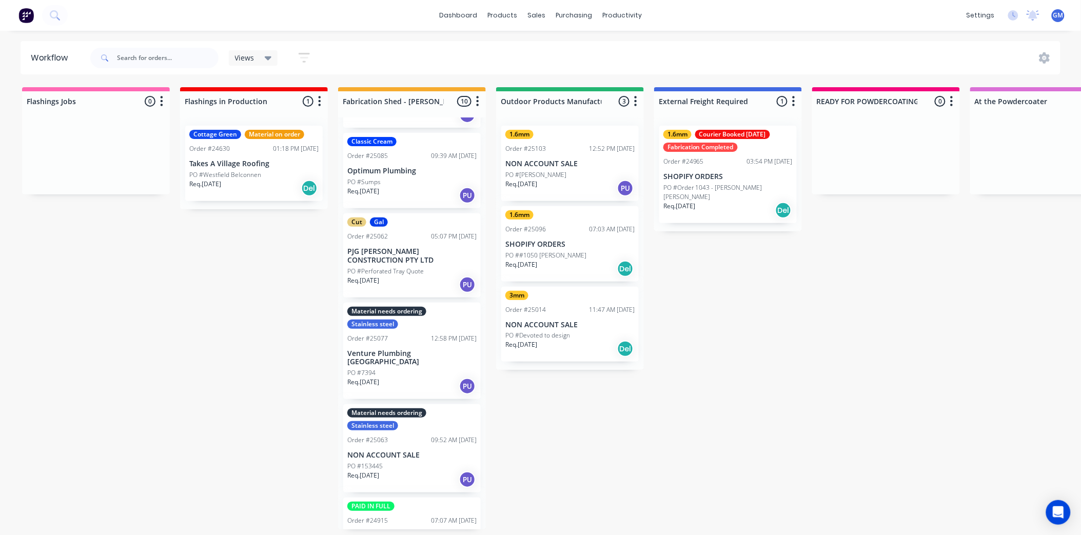
click at [421, 247] on p "PJG [PERSON_NAME] CONSTRUCTION PTY LTD" at bounding box center [411, 255] width 129 height 17
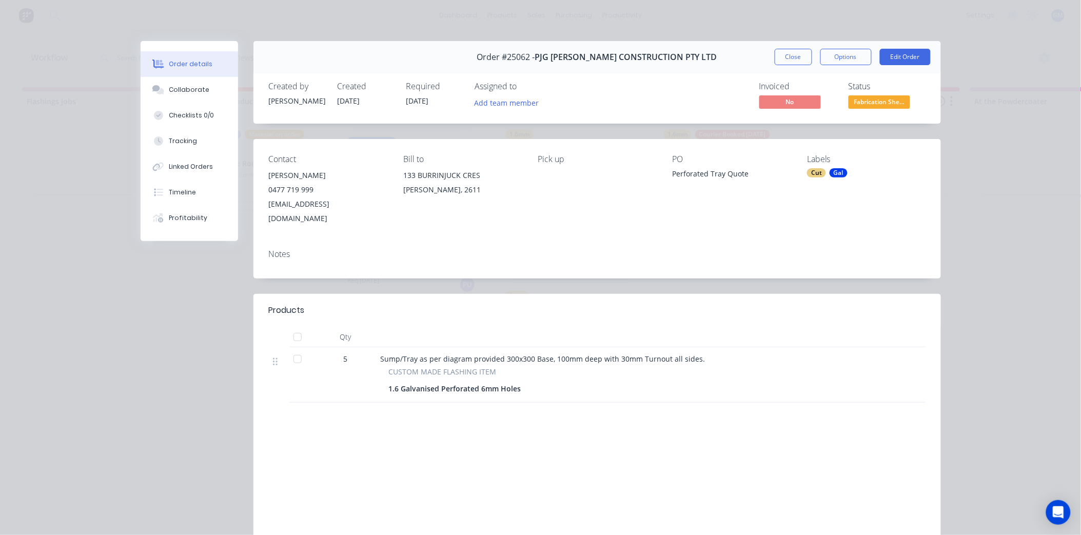
click at [297, 349] on div at bounding box center [297, 359] width 21 height 21
click at [829, 173] on div "Gal" at bounding box center [838, 172] width 18 height 9
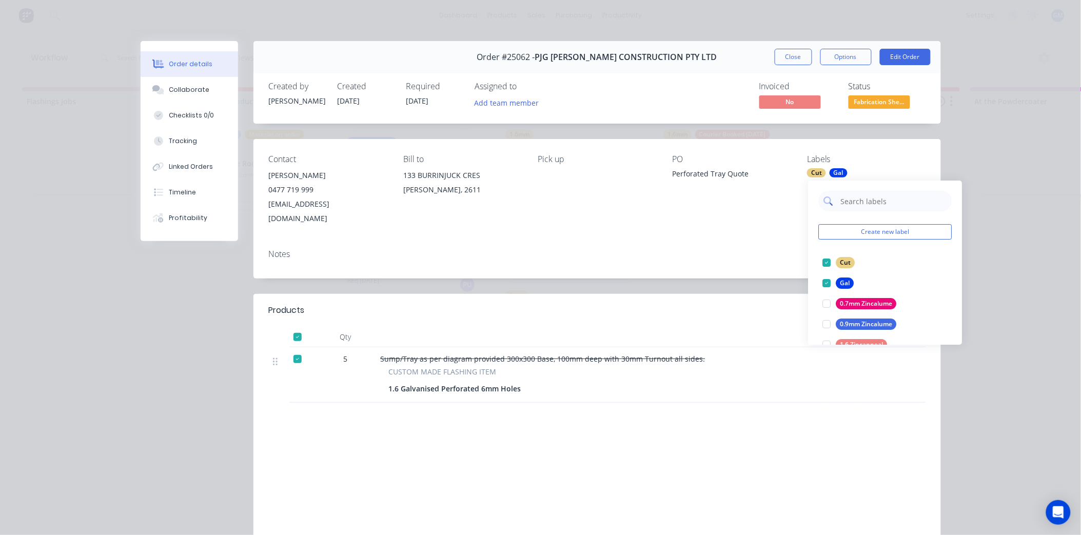
click at [877, 203] on input "text" at bounding box center [893, 201] width 107 height 21
click at [849, 199] on input "text" at bounding box center [893, 201] width 107 height 21
type input "fab"
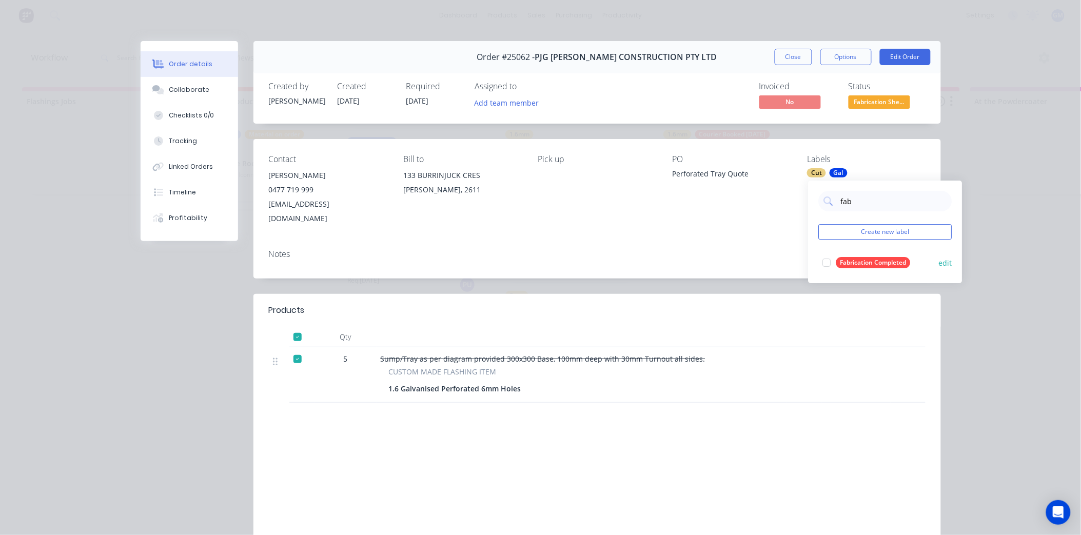
click at [829, 263] on div at bounding box center [826, 262] width 21 height 21
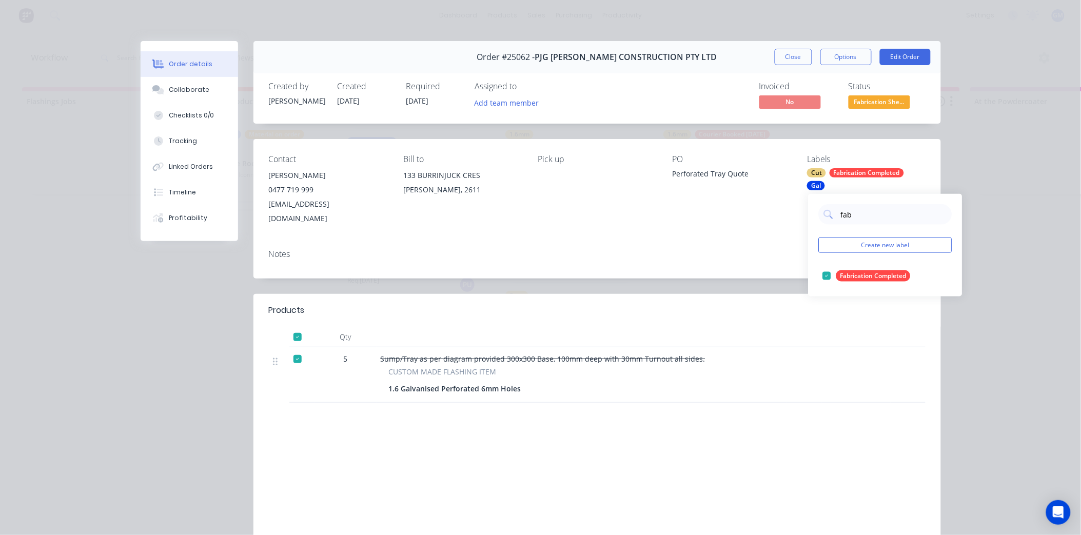
click at [646, 226] on div "Contact PJG Frawley 0477 719 999 accounts@pjgfrawleyconstruction.com.au Bill to…" at bounding box center [596, 190] width 687 height 102
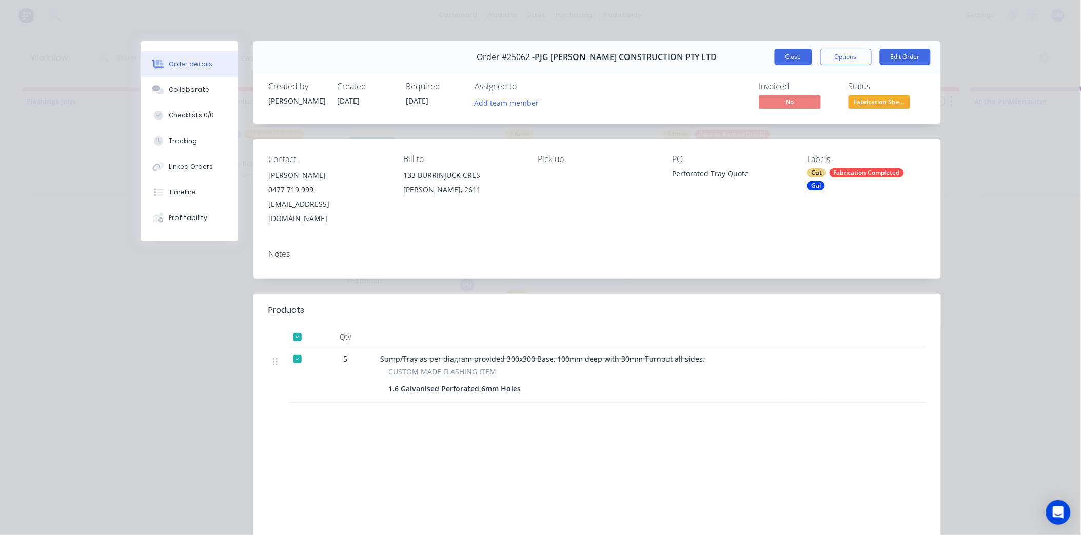
click at [795, 53] on button "Close" at bounding box center [792, 57] width 37 height 16
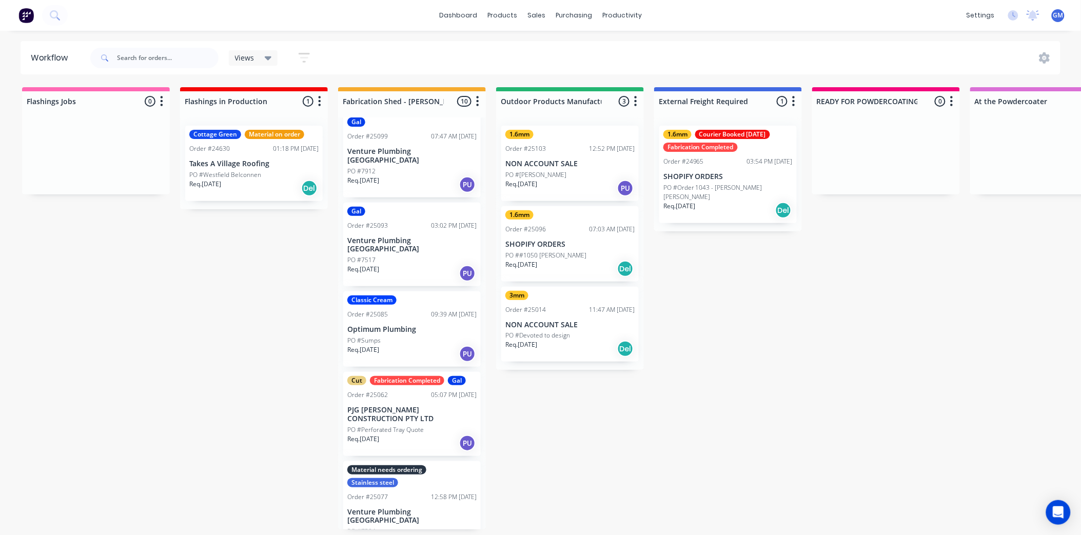
scroll to position [0, 0]
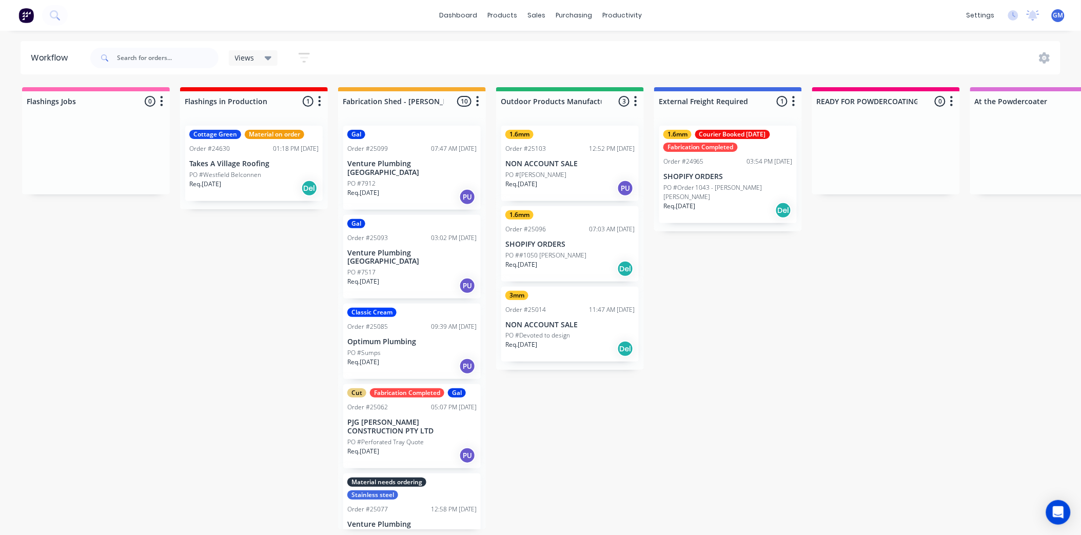
click at [403, 315] on div "Classic Cream Order #25085 09:39 AM 30/09/25 Optimum Plumbing PO #Sumps Req. 30…" at bounding box center [411, 341] width 137 height 75
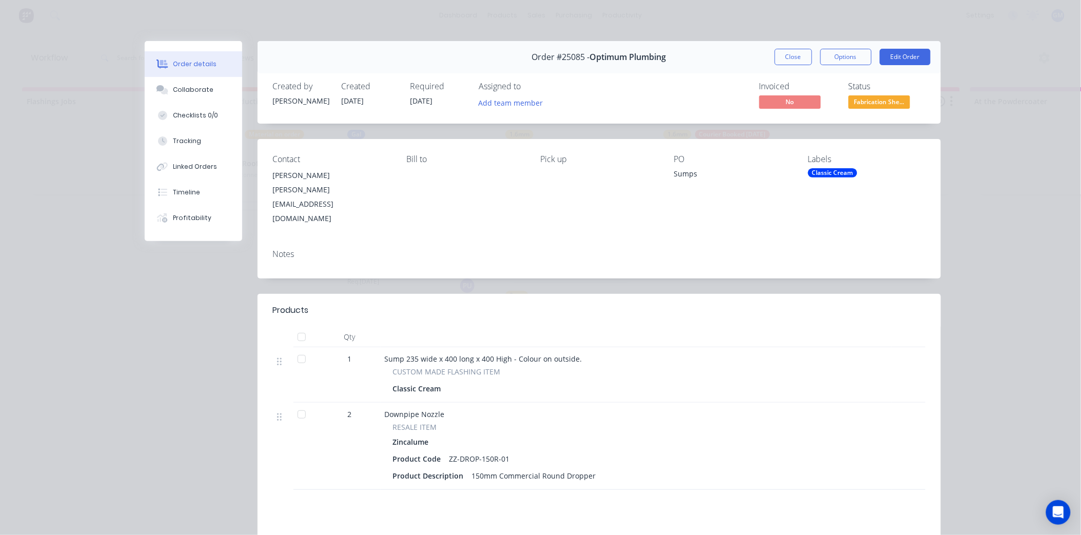
drag, startPoint x: 791, startPoint y: 59, endPoint x: 1053, endPoint y: 223, distance: 308.9
click at [791, 60] on button "Close" at bounding box center [792, 57] width 37 height 16
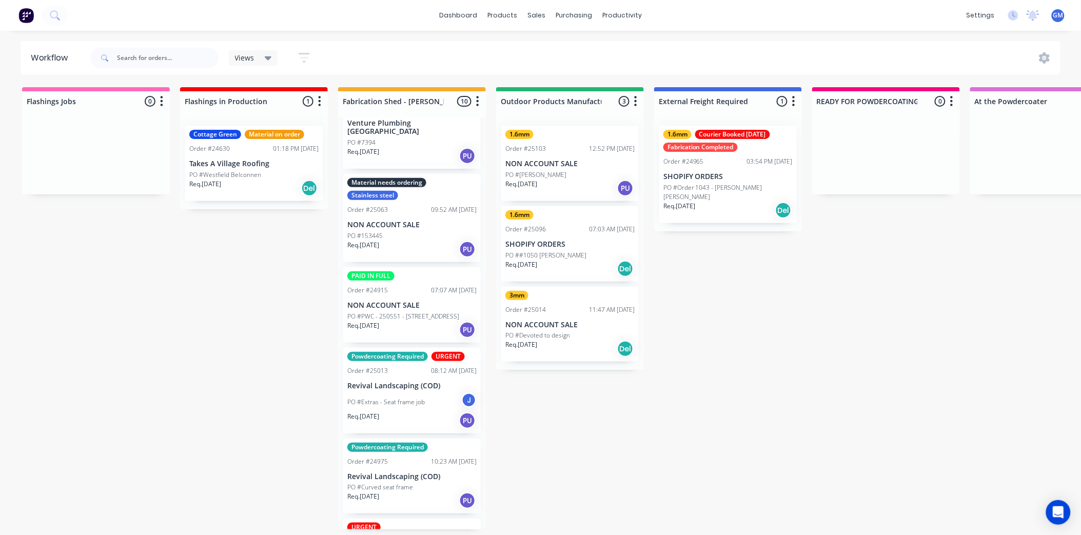
scroll to position [404, 0]
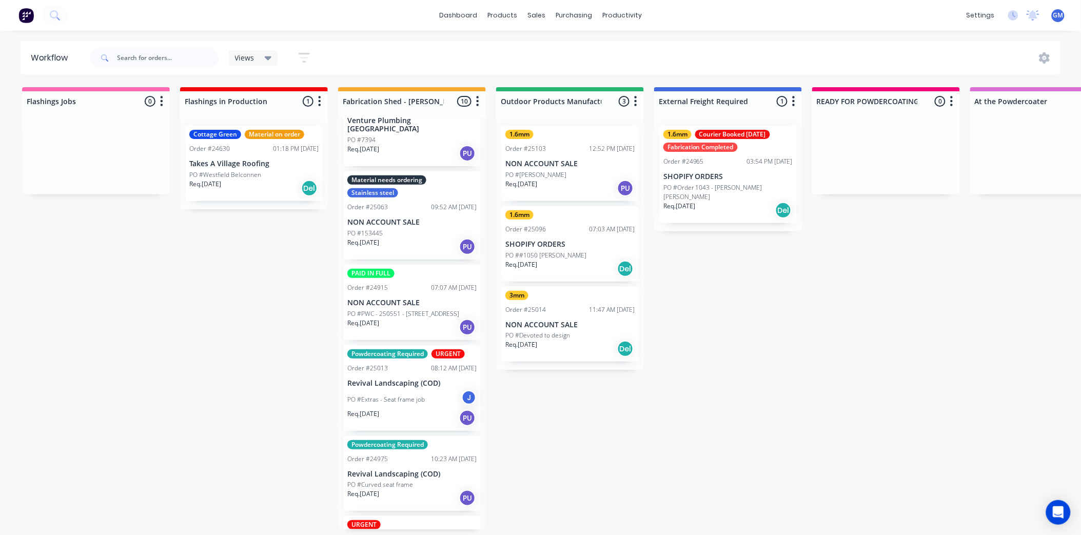
drag, startPoint x: 483, startPoint y: 351, endPoint x: 635, endPoint y: 474, distance: 195.8
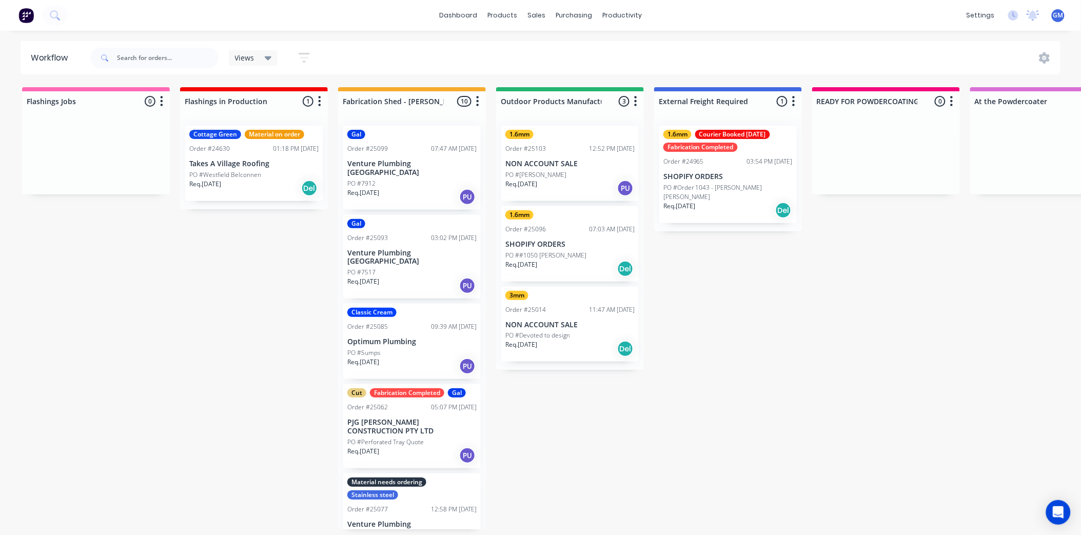
scroll to position [0, 0]
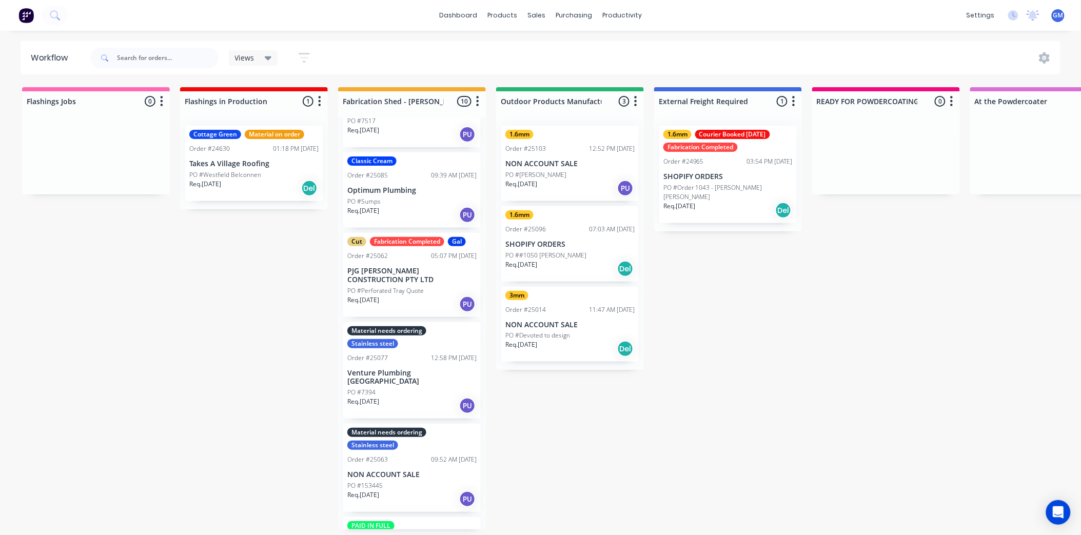
scroll to position [171, 0]
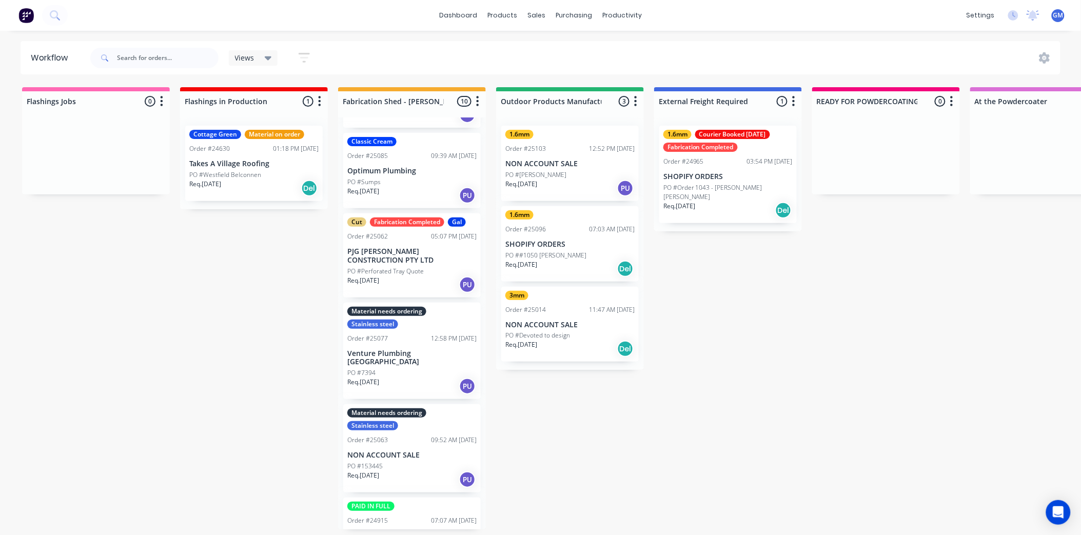
click at [418, 267] on p "PO #Perforated Tray Quote" at bounding box center [385, 271] width 76 height 9
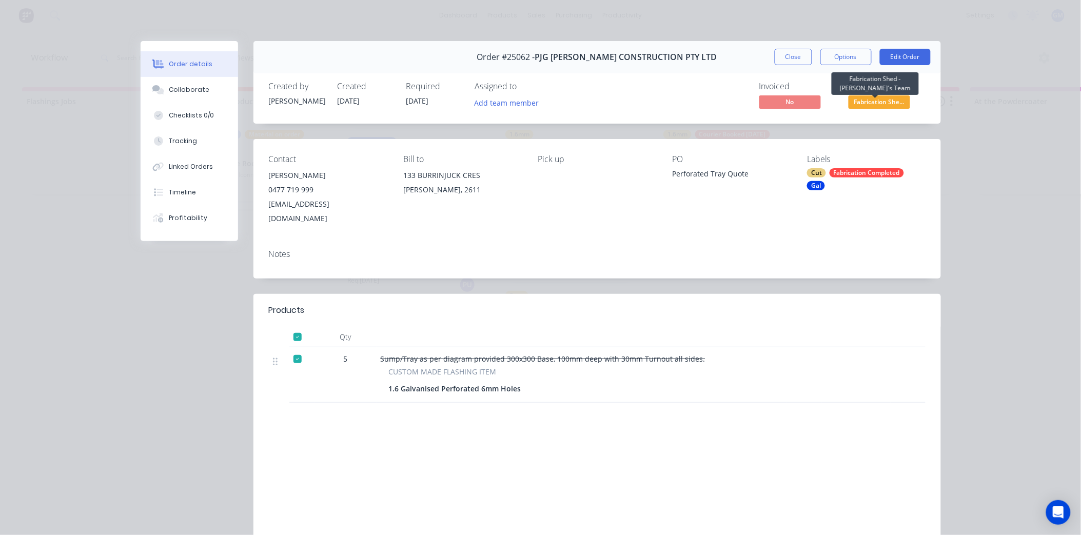
click at [864, 99] on span "Fabrication She..." at bounding box center [879, 101] width 62 height 13
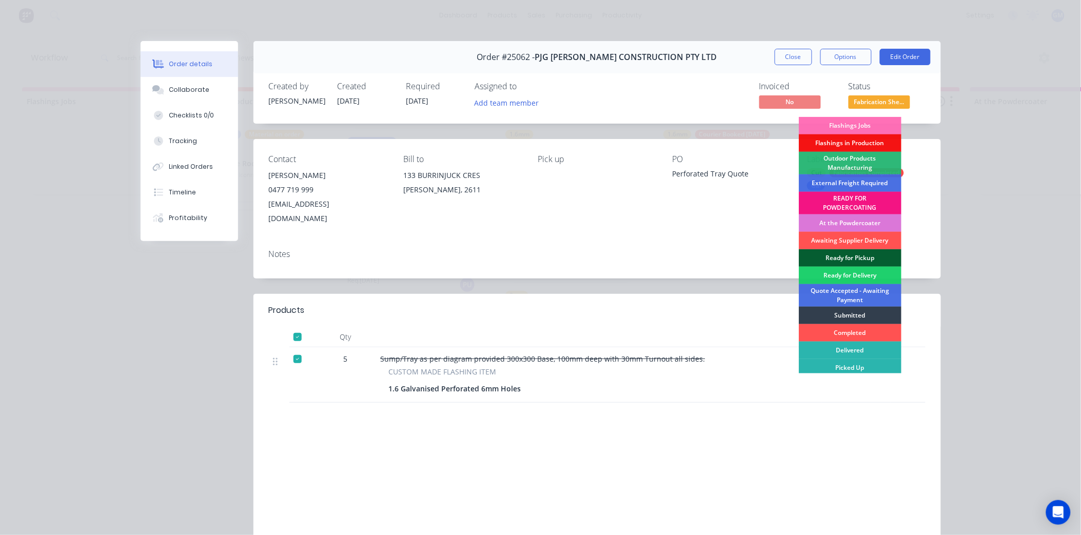
click at [854, 257] on div "Ready for Pickup" at bounding box center [850, 257] width 103 height 17
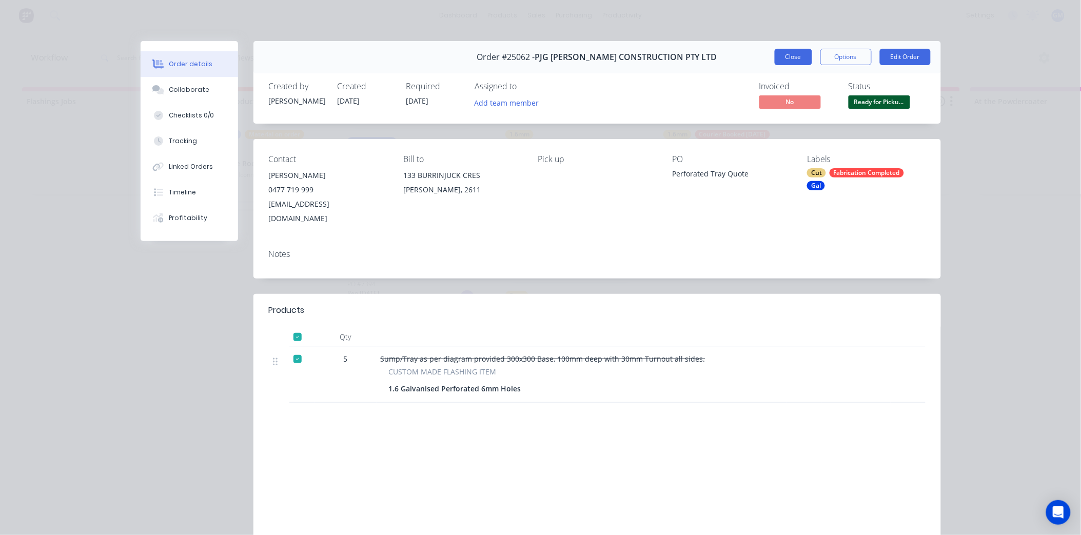
click at [783, 58] on button "Close" at bounding box center [792, 57] width 37 height 16
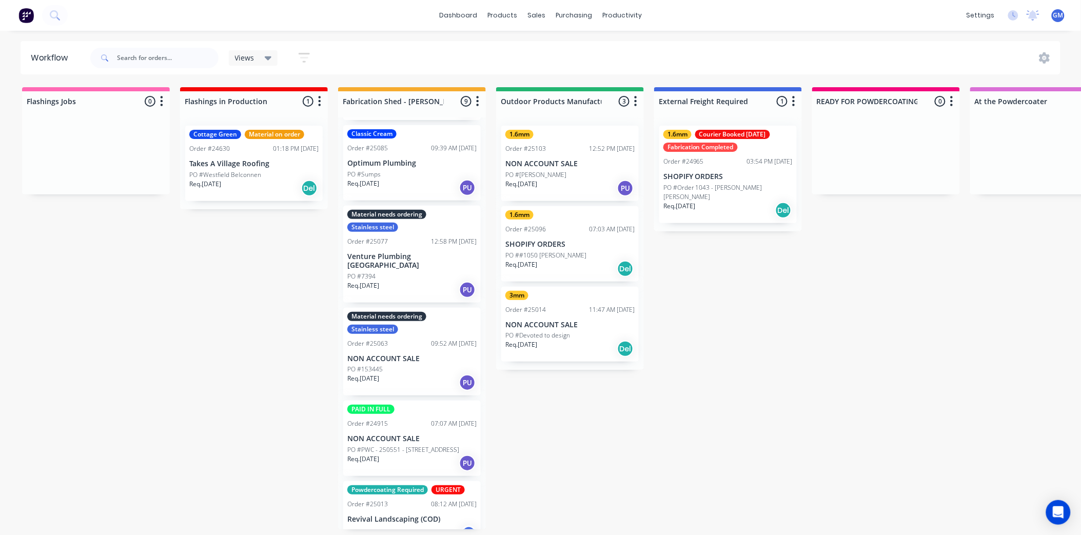
scroll to position [350, 0]
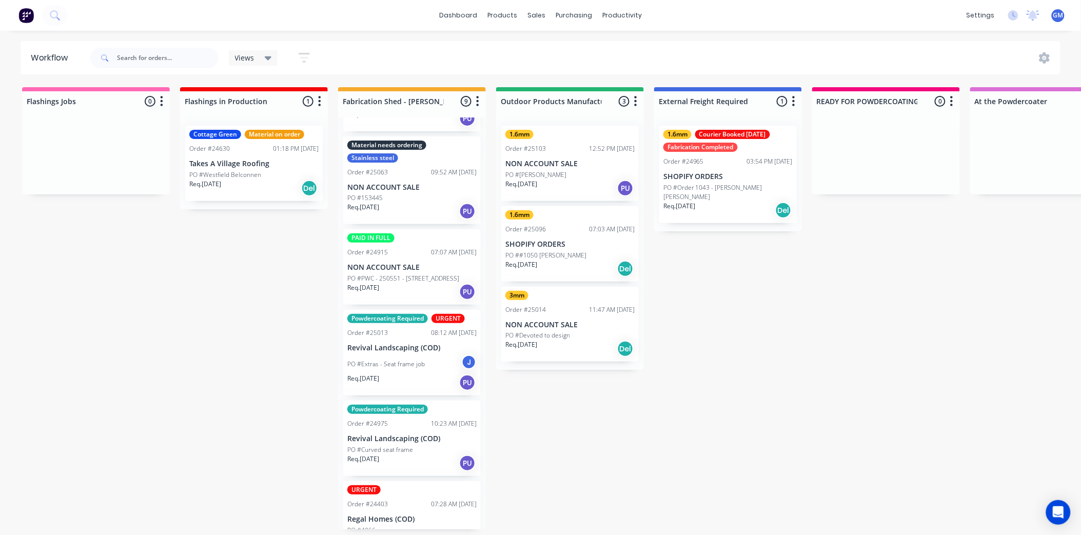
click at [410, 535] on div "Req. 21/07/25 PU" at bounding box center [411, 543] width 129 height 17
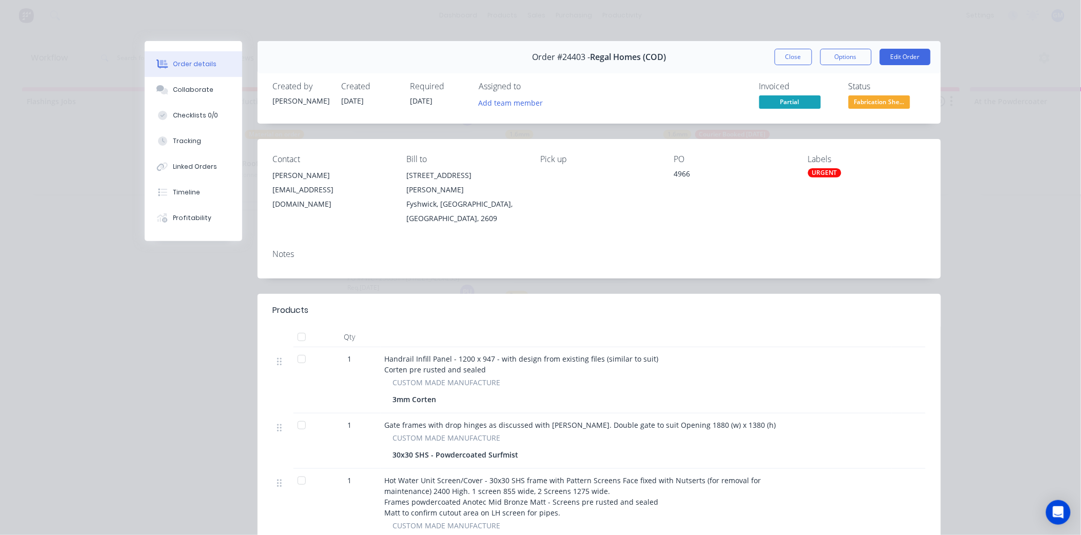
click at [825, 176] on div "URGENT" at bounding box center [824, 172] width 33 height 9
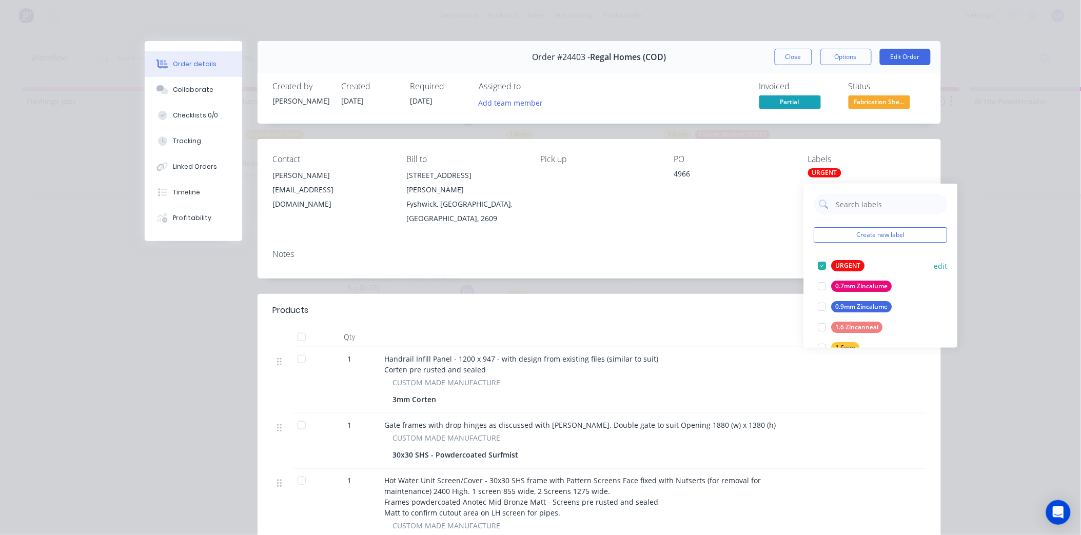
click at [823, 265] on div at bounding box center [822, 265] width 21 height 21
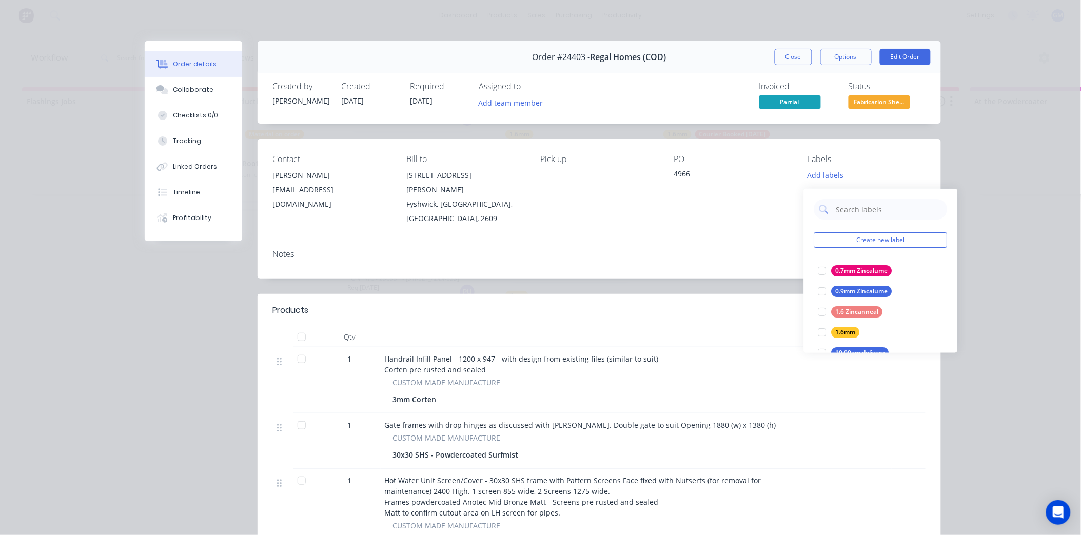
click at [725, 201] on div "PO 4966" at bounding box center [732, 189] width 117 height 71
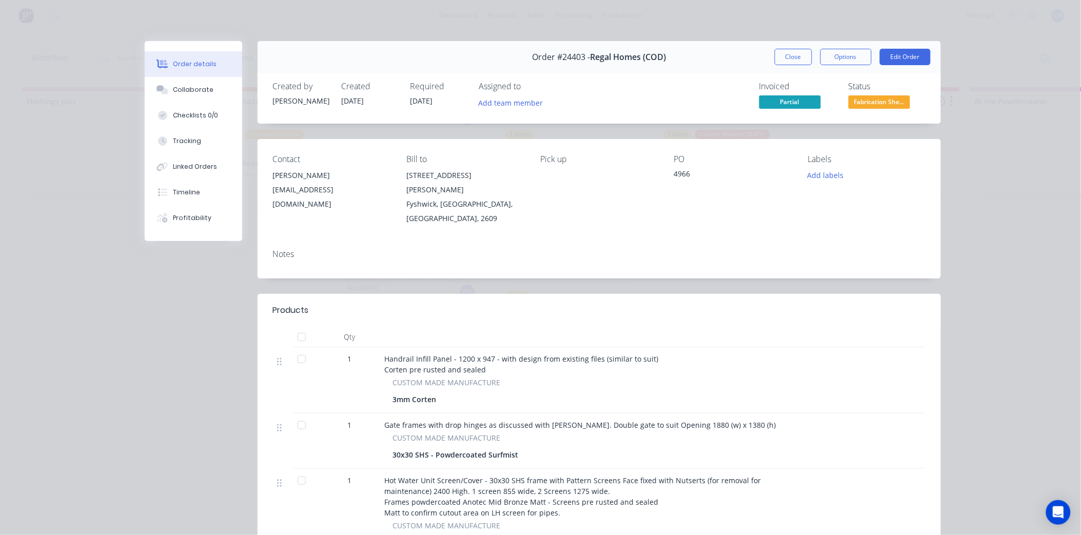
click at [792, 60] on button "Close" at bounding box center [792, 57] width 37 height 16
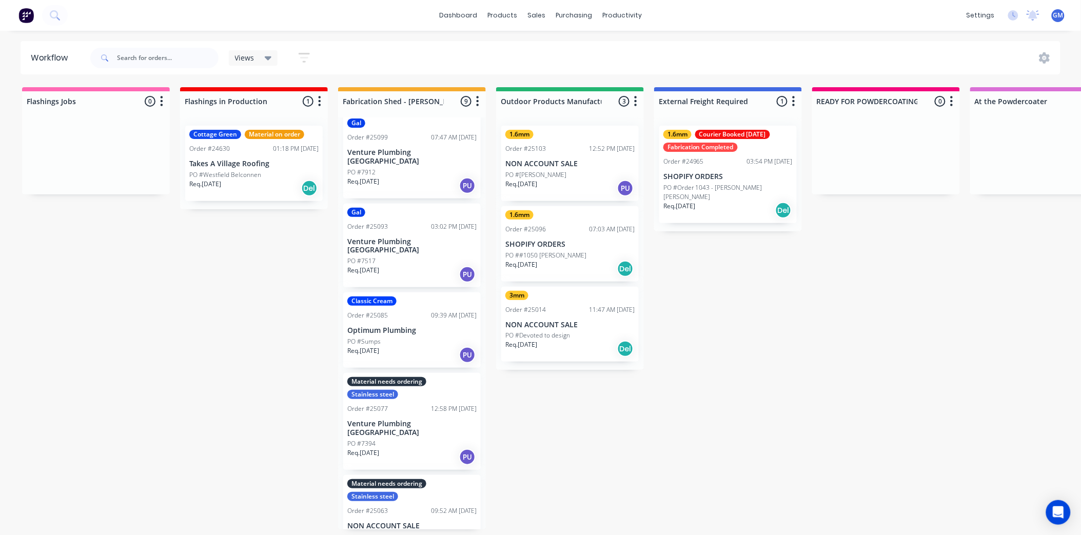
scroll to position [0, 0]
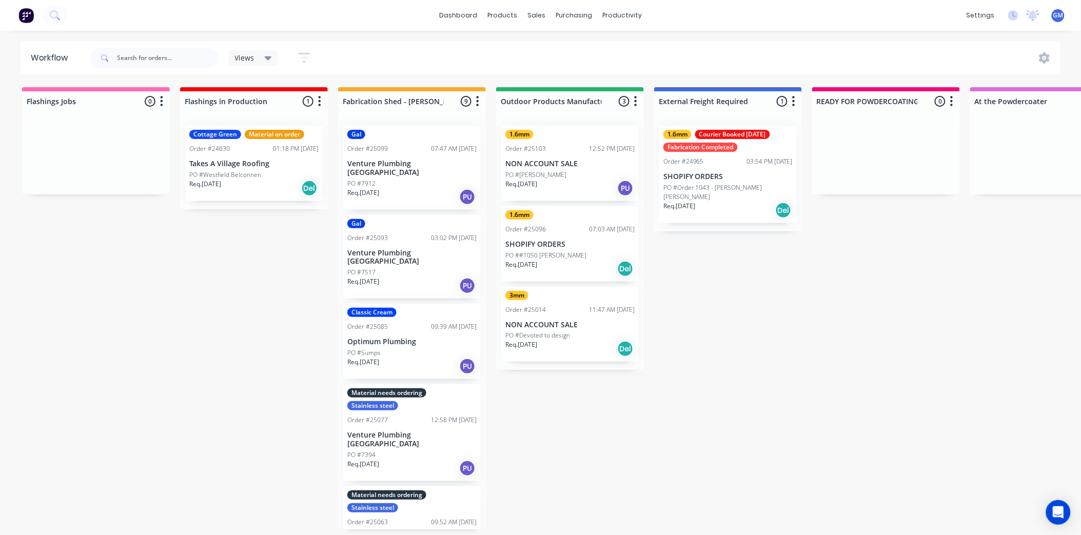
click at [405, 188] on div "Req. 01/10/25 PU" at bounding box center [411, 196] width 129 height 17
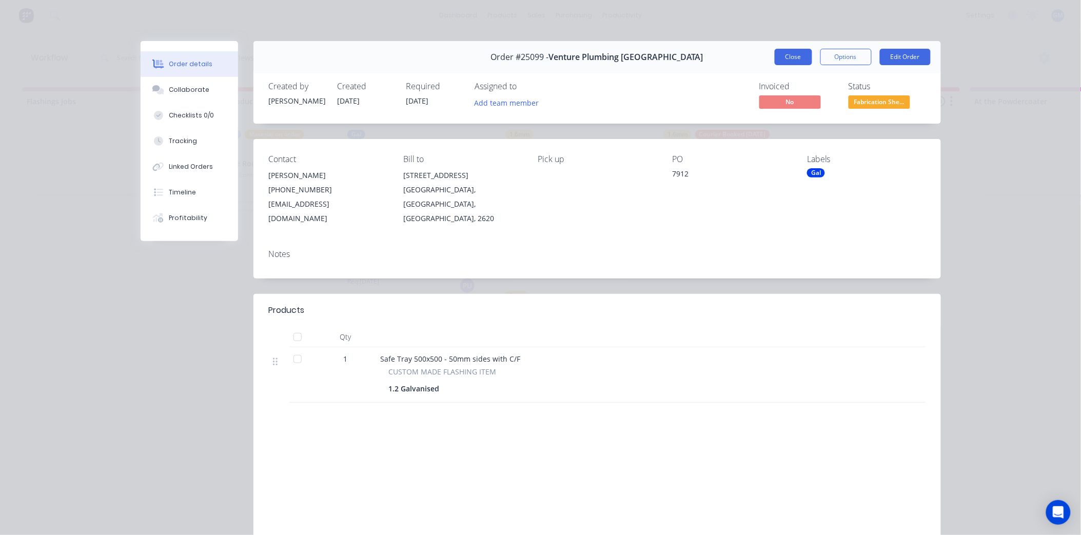
click at [807, 60] on button "Close" at bounding box center [792, 57] width 37 height 16
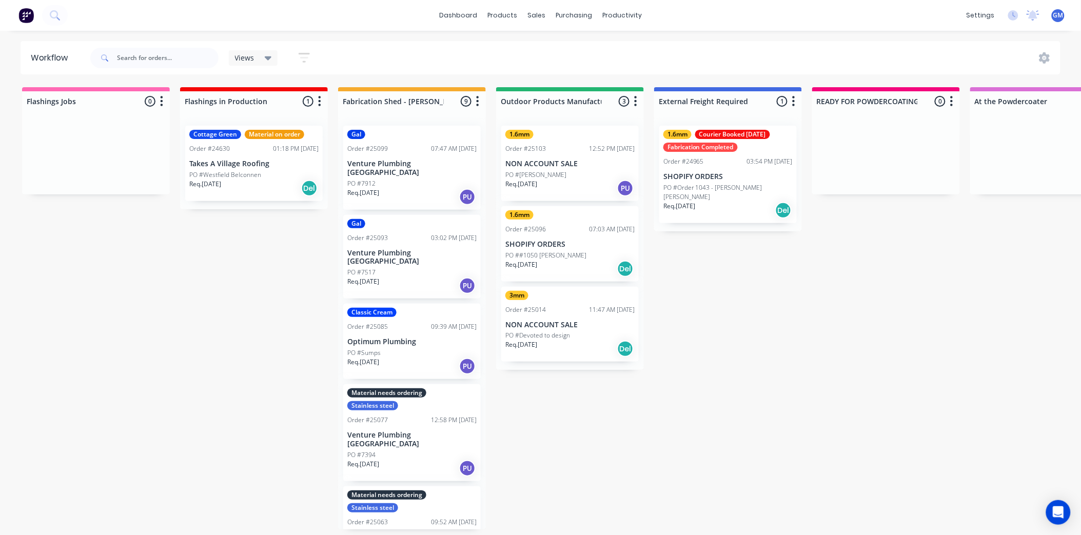
click at [417, 159] on p "Venture Plumbing [GEOGRAPHIC_DATA]" at bounding box center [411, 167] width 129 height 17
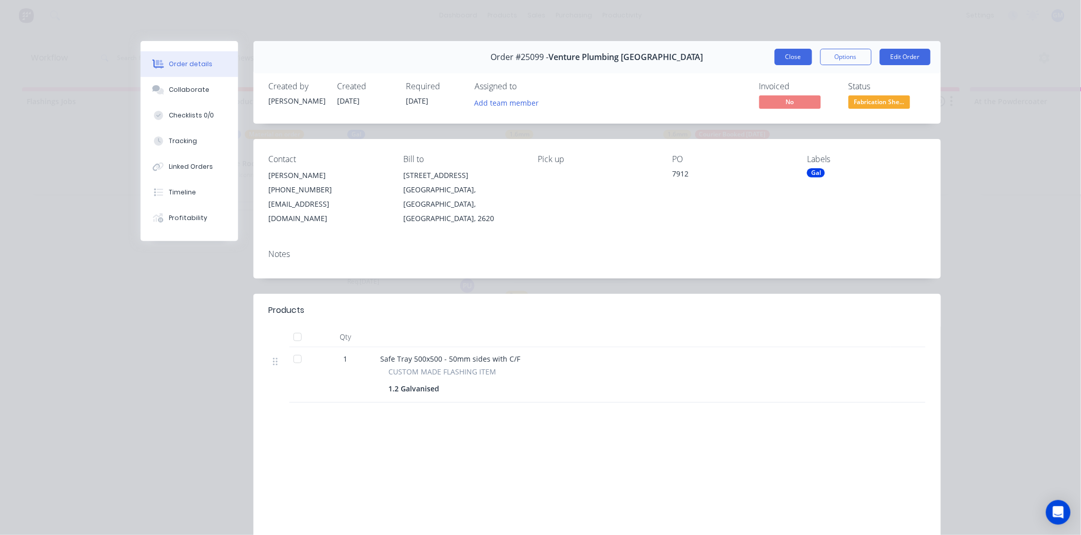
click at [776, 50] on button "Close" at bounding box center [792, 57] width 37 height 16
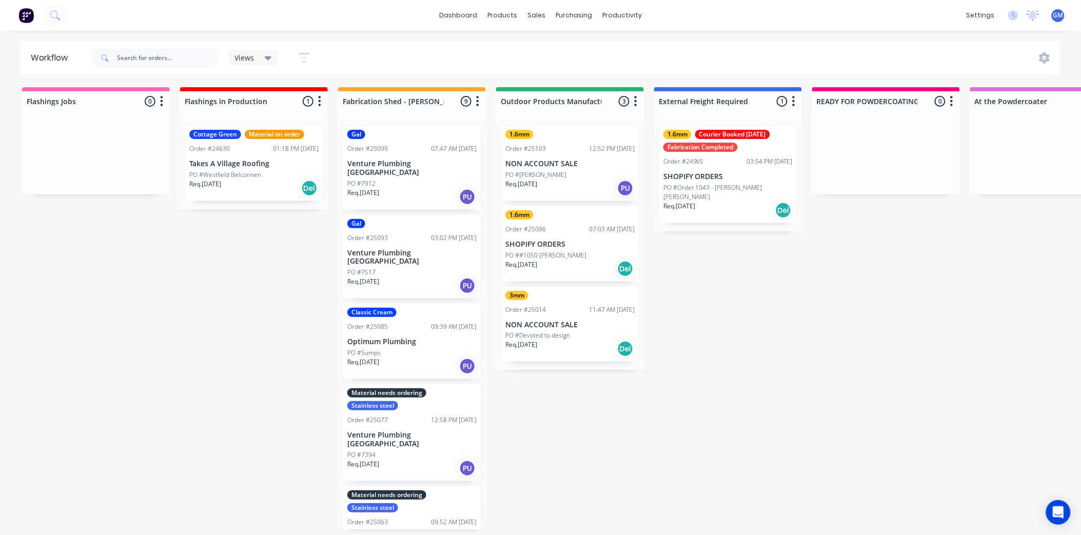
click at [411, 268] on div "PO #7517" at bounding box center [411, 272] width 129 height 9
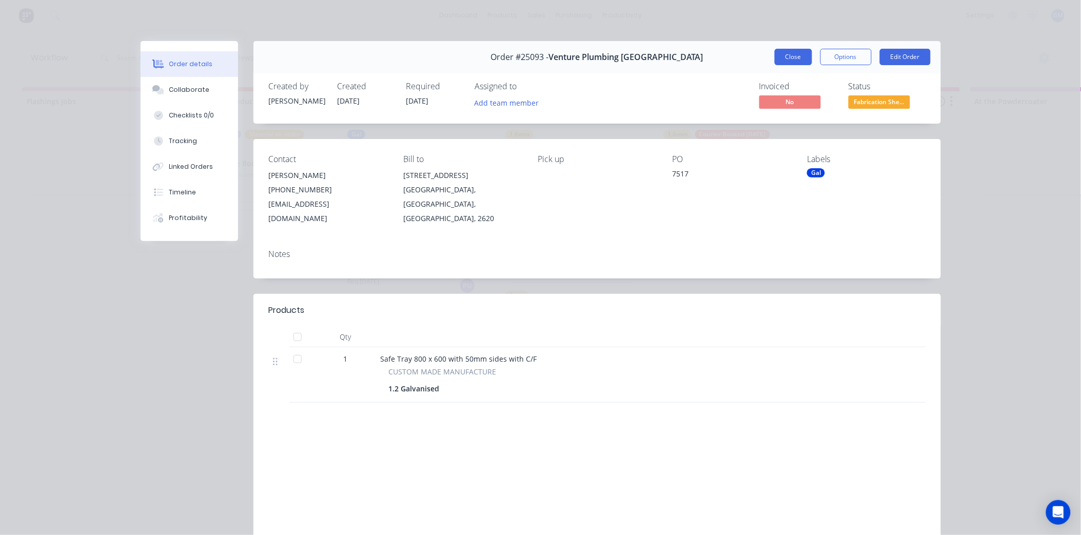
click at [793, 52] on button "Close" at bounding box center [792, 57] width 37 height 16
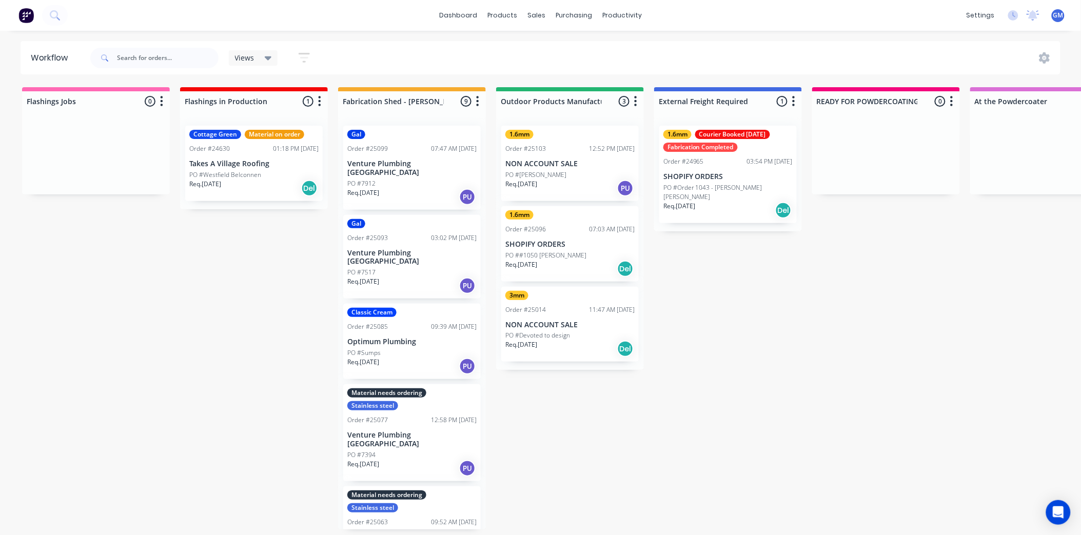
click at [269, 165] on p "Takes A Village Roofing" at bounding box center [253, 163] width 129 height 9
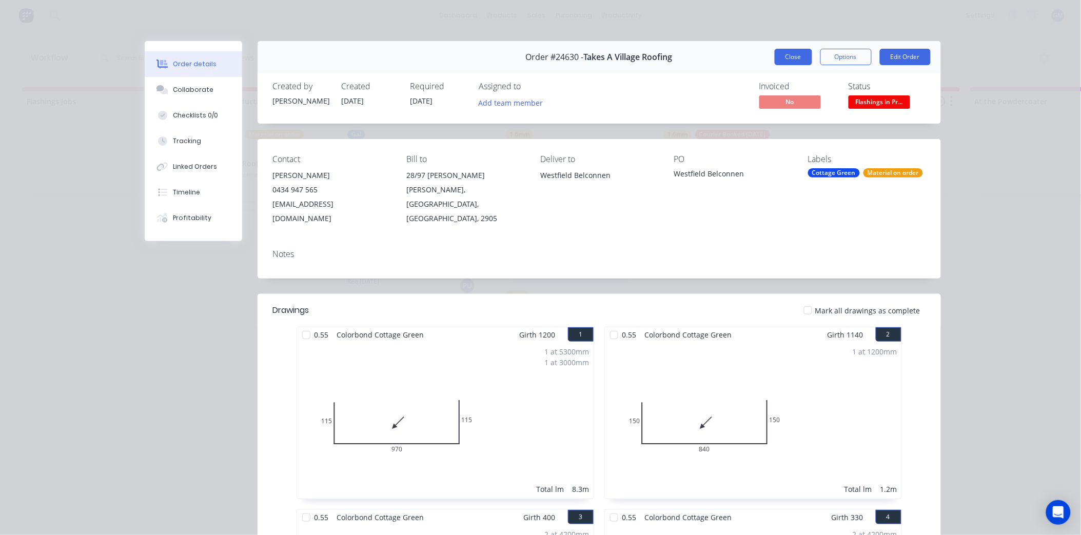
click at [790, 53] on button "Close" at bounding box center [792, 57] width 37 height 16
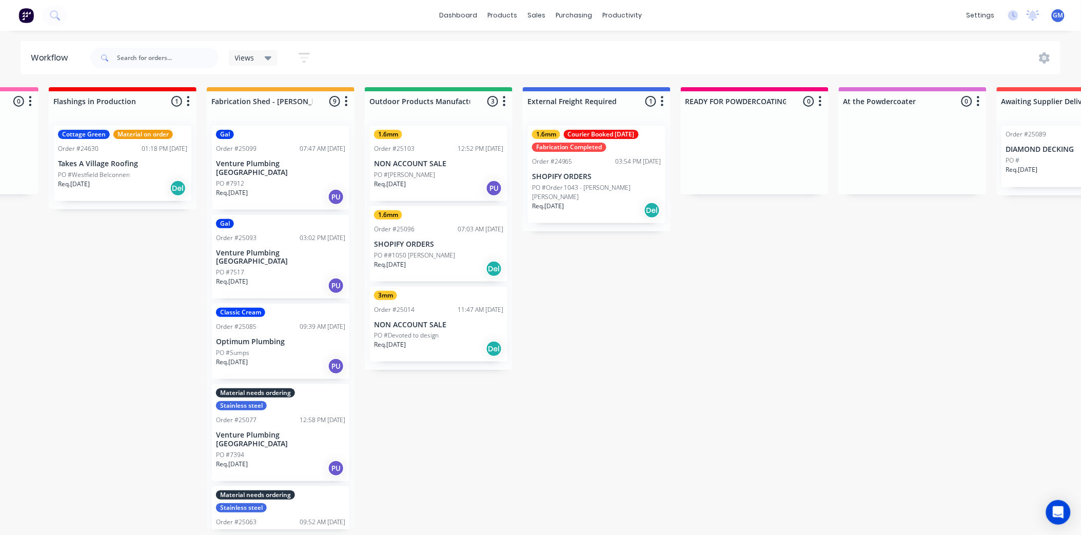
scroll to position [3, 73]
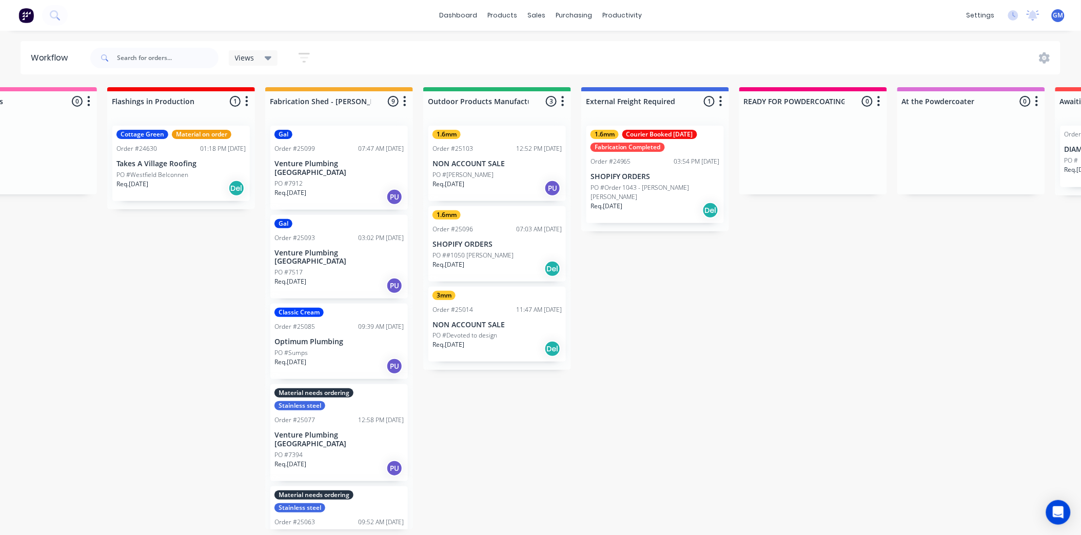
click at [512, 253] on div "PO ##1050 [PERSON_NAME]" at bounding box center [496, 255] width 129 height 9
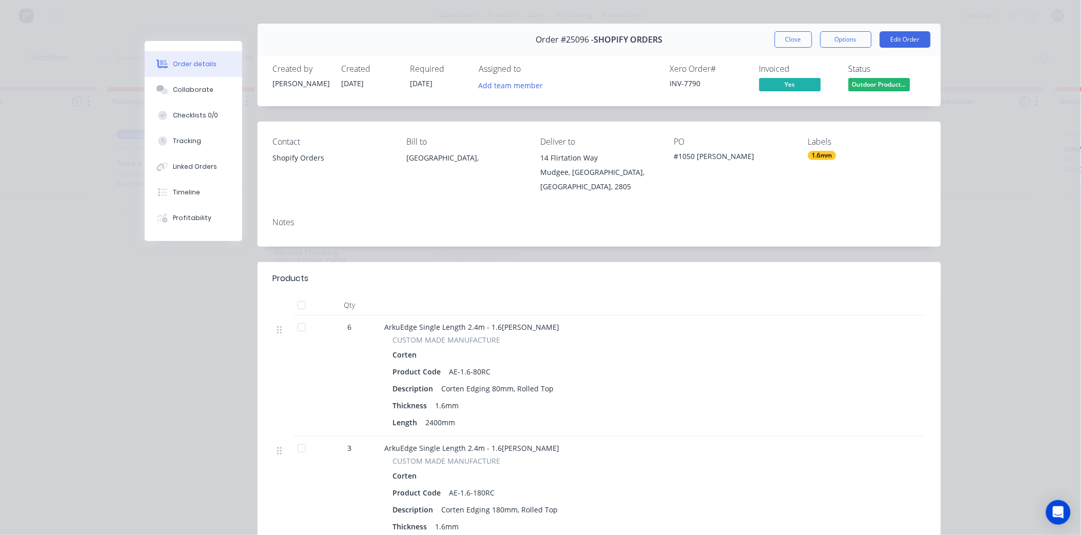
scroll to position [0, 0]
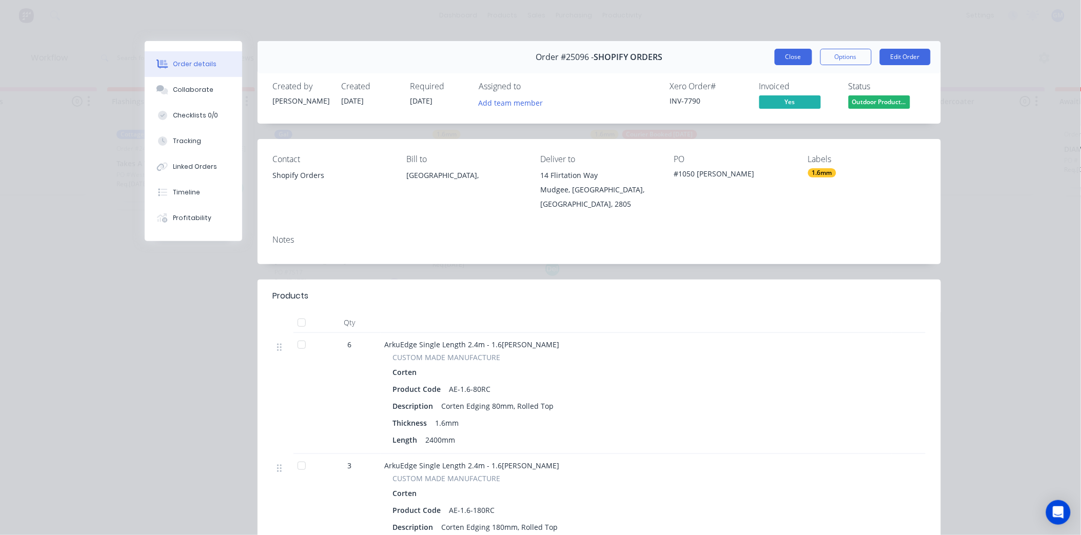
click at [797, 59] on button "Close" at bounding box center [792, 57] width 37 height 16
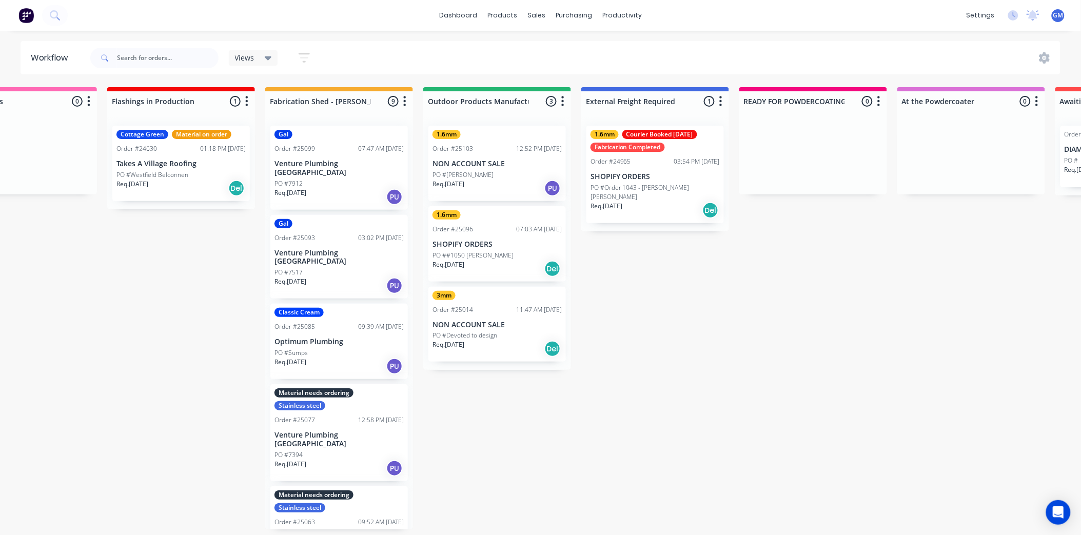
scroll to position [3, 0]
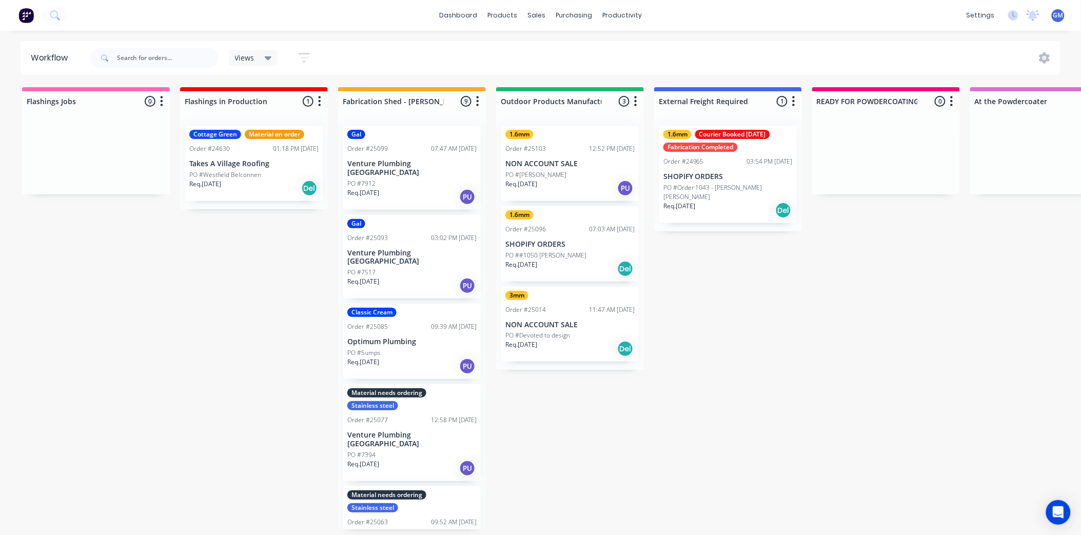
click at [436, 348] on div "PO #Sumps" at bounding box center [411, 352] width 129 height 9
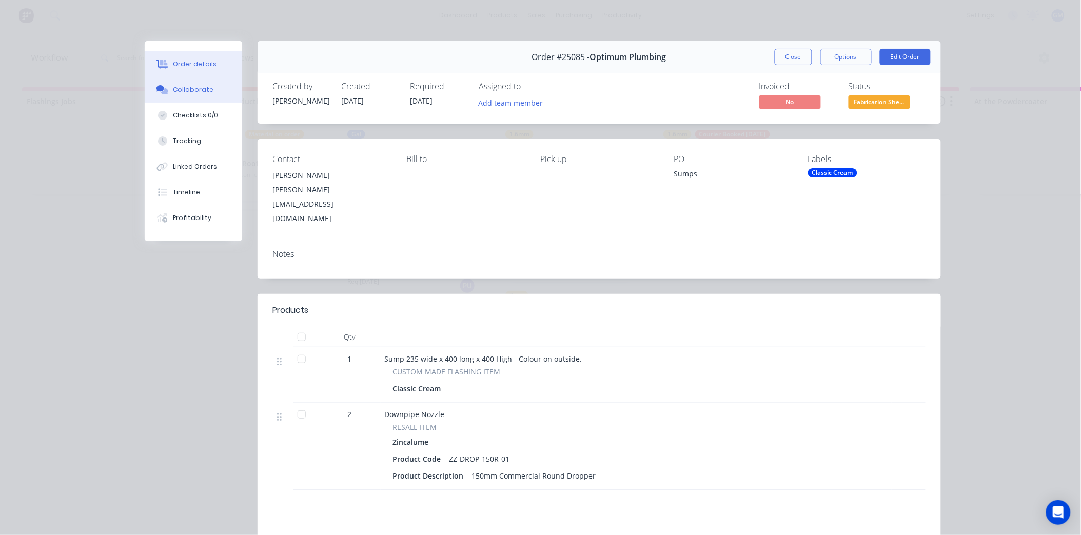
click at [181, 92] on div "Collaborate" at bounding box center [193, 89] width 41 height 9
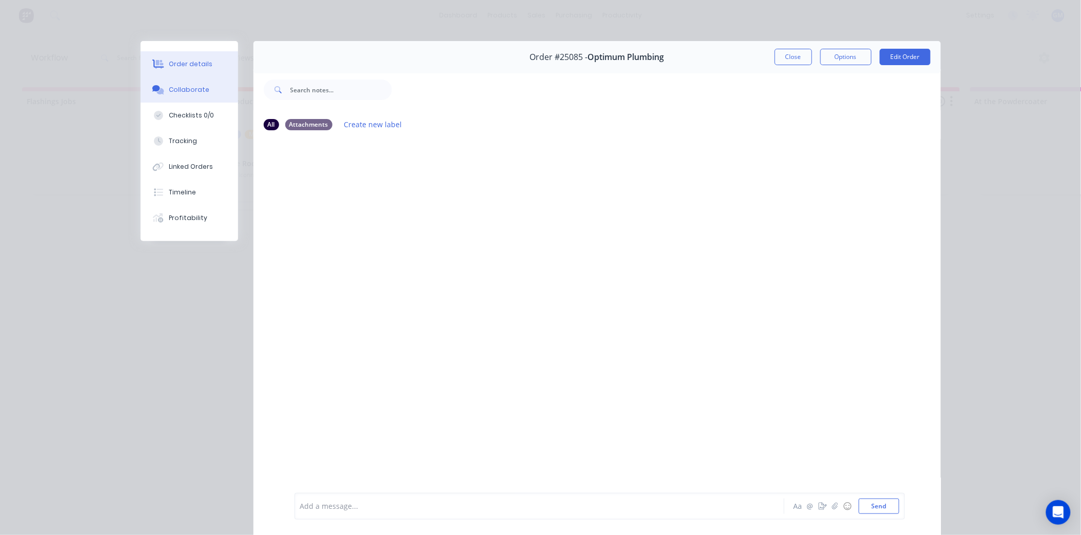
click at [193, 59] on div "Order details" at bounding box center [191, 63] width 44 height 9
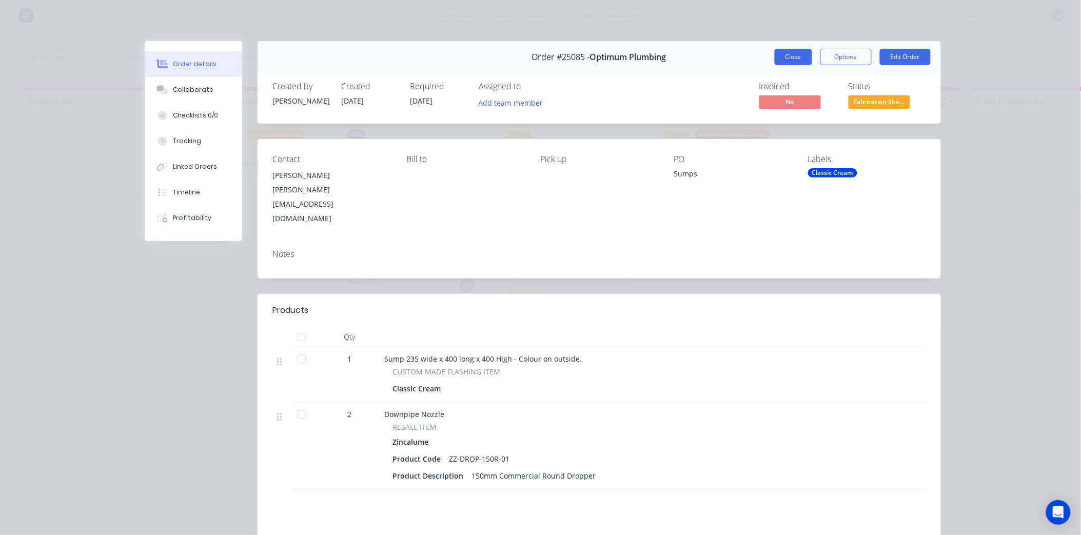
click at [787, 60] on button "Close" at bounding box center [792, 57] width 37 height 16
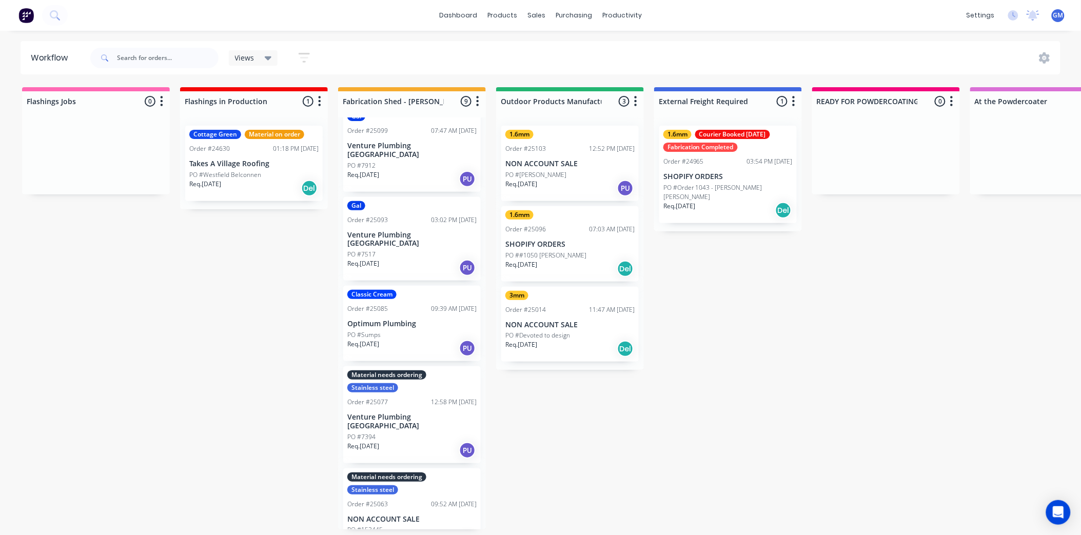
scroll to position [0, 0]
